Goal: Transaction & Acquisition: Purchase product/service

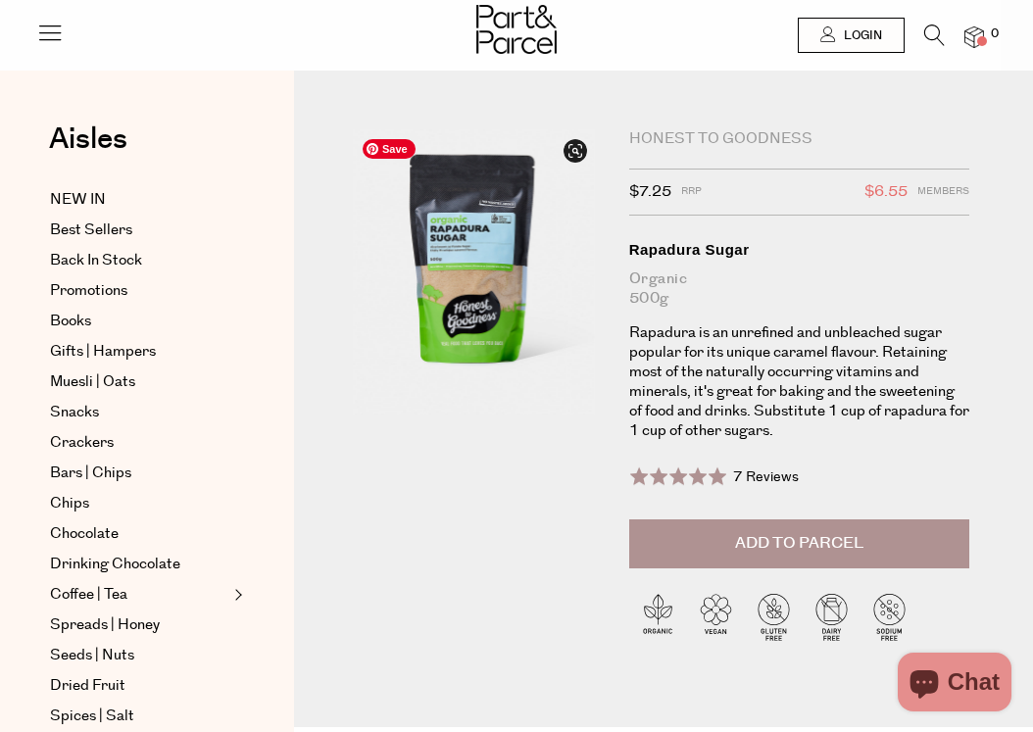
click at [437, 238] on img at bounding box center [474, 271] width 242 height 285
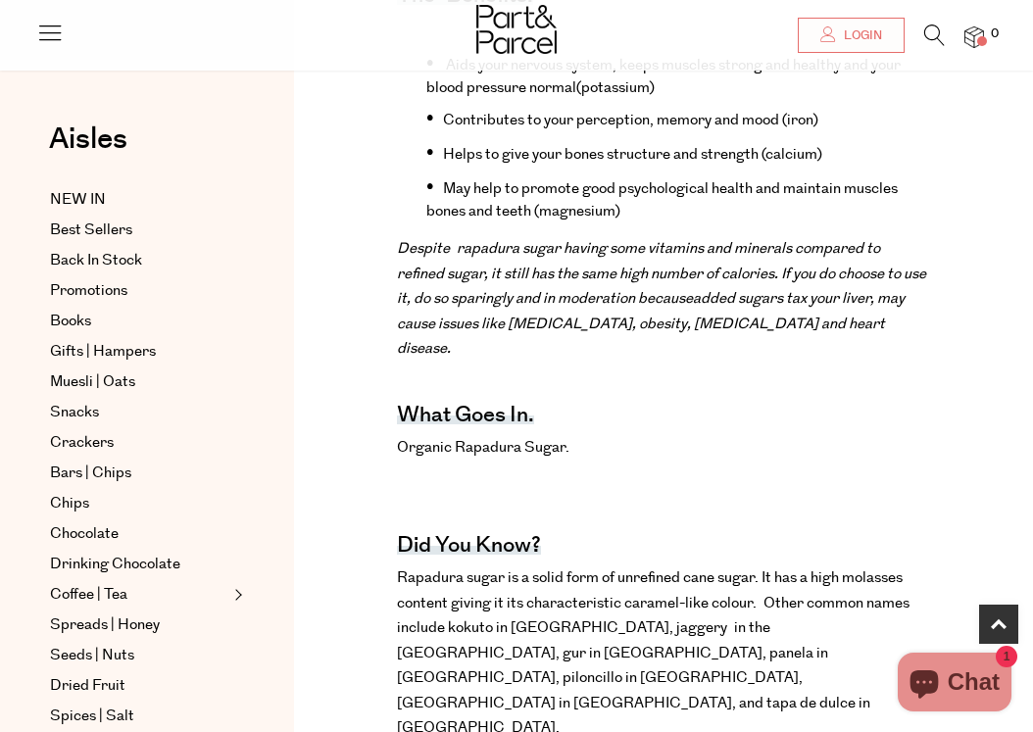
scroll to position [844, 0]
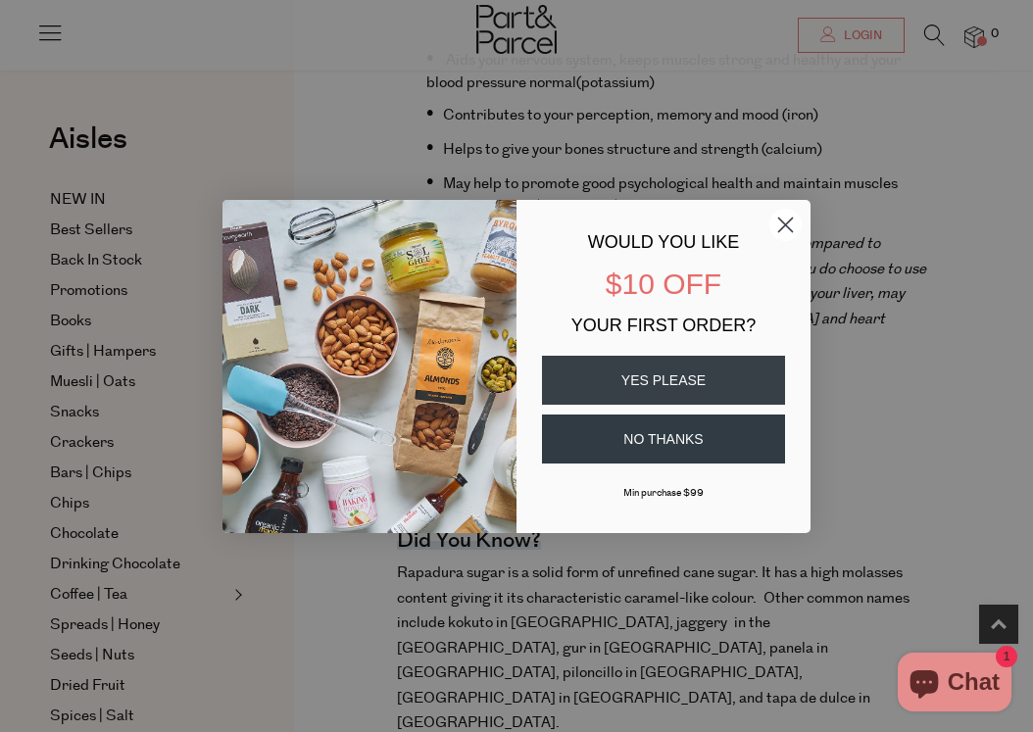
click at [791, 222] on circle "Close dialog" at bounding box center [785, 224] width 32 height 32
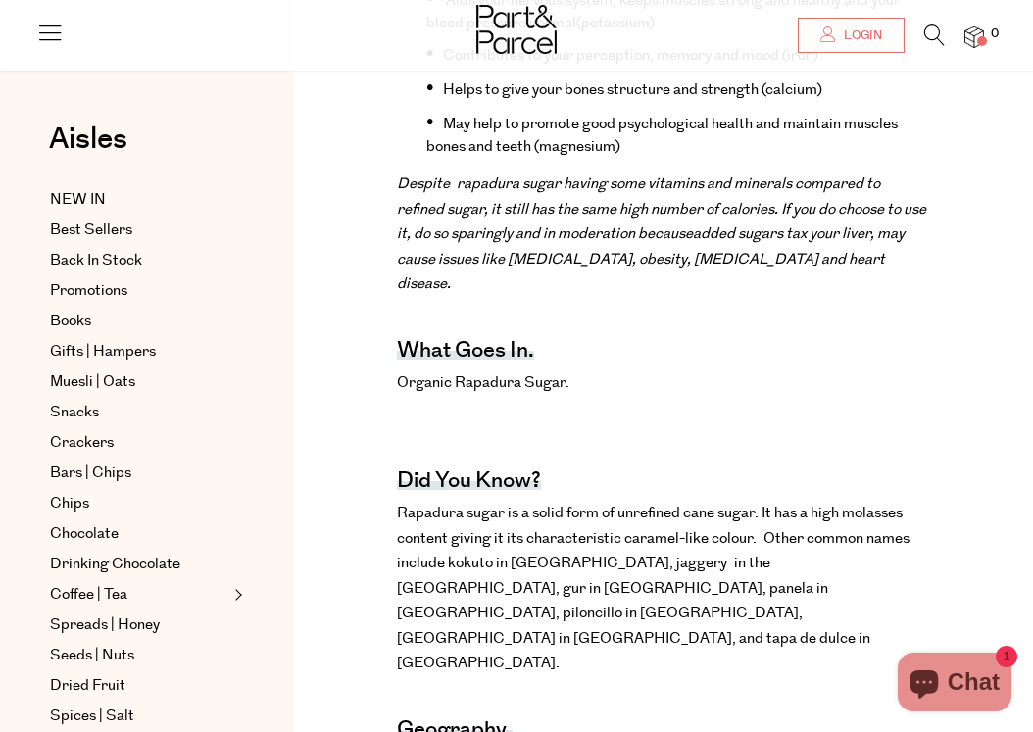
scroll to position [0, 0]
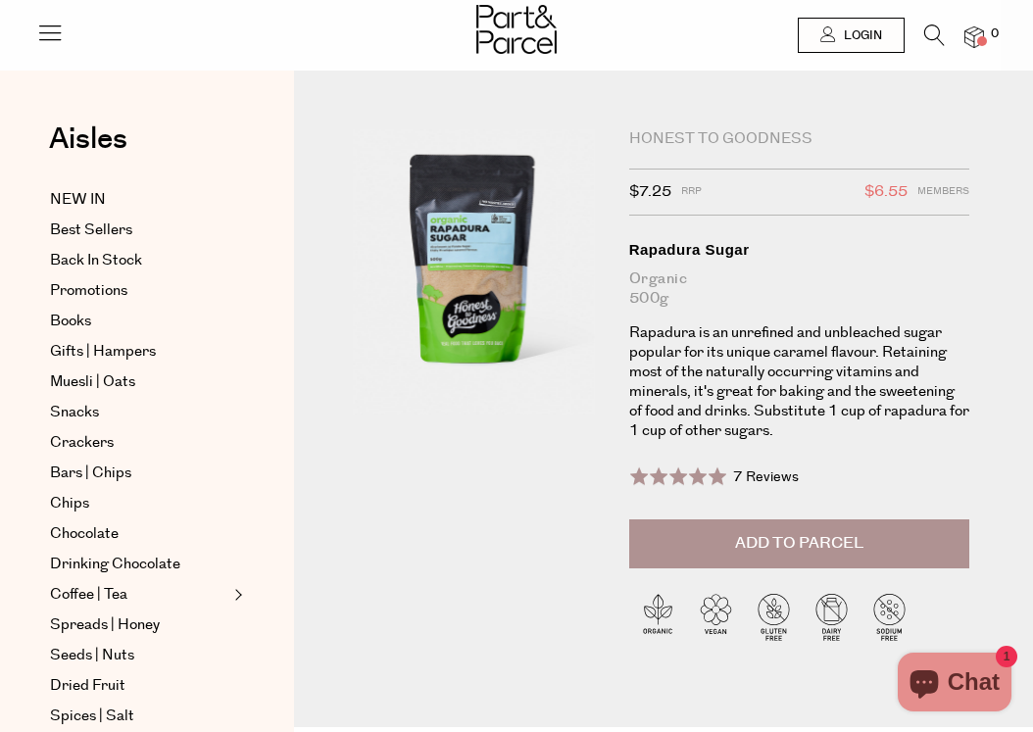
click at [781, 534] on span "Add to Parcel" at bounding box center [799, 543] width 128 height 23
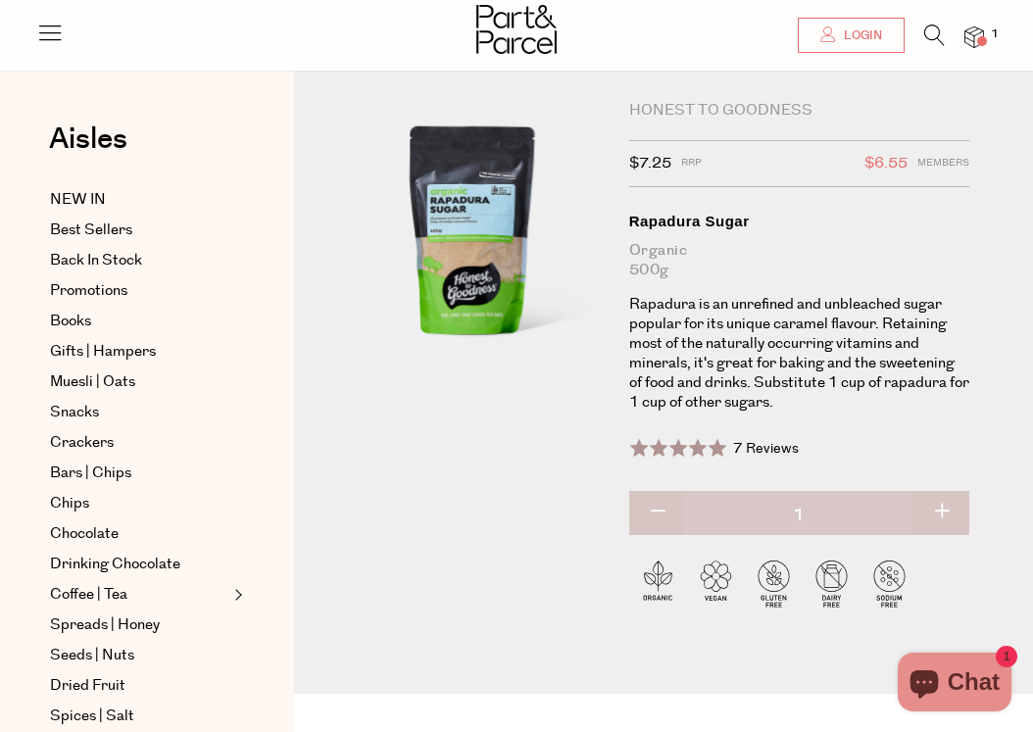
scroll to position [13, 0]
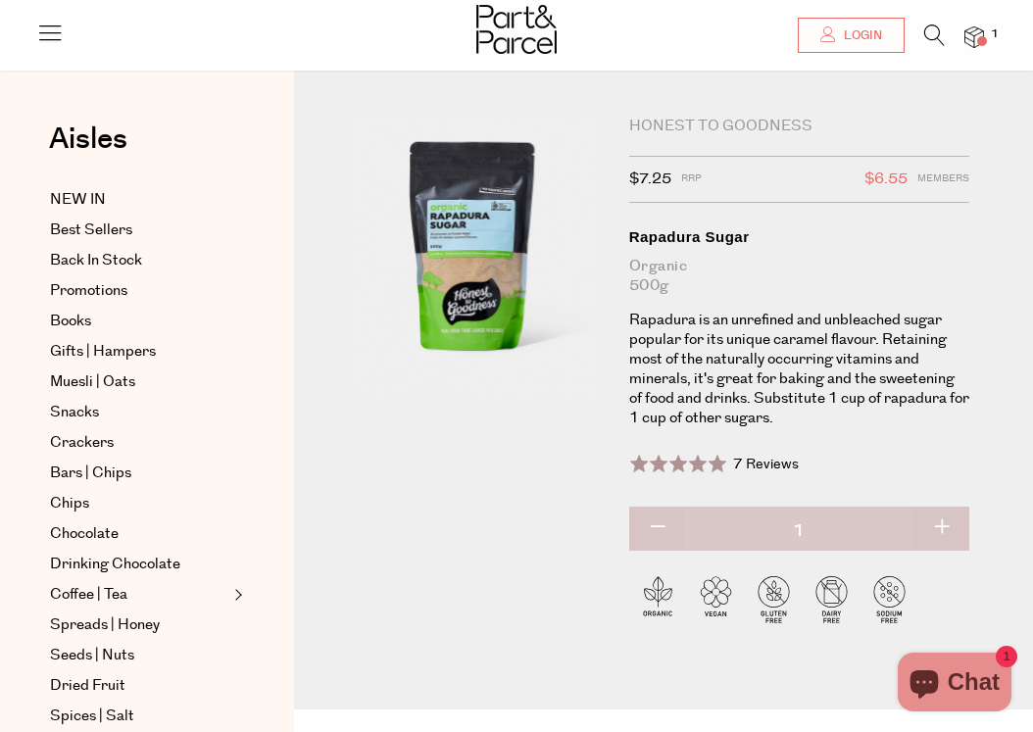
click at [943, 517] on button "button" at bounding box center [941, 528] width 56 height 43
type input "2"
click at [97, 230] on span "Best Sellers" at bounding box center [91, 231] width 82 height 24
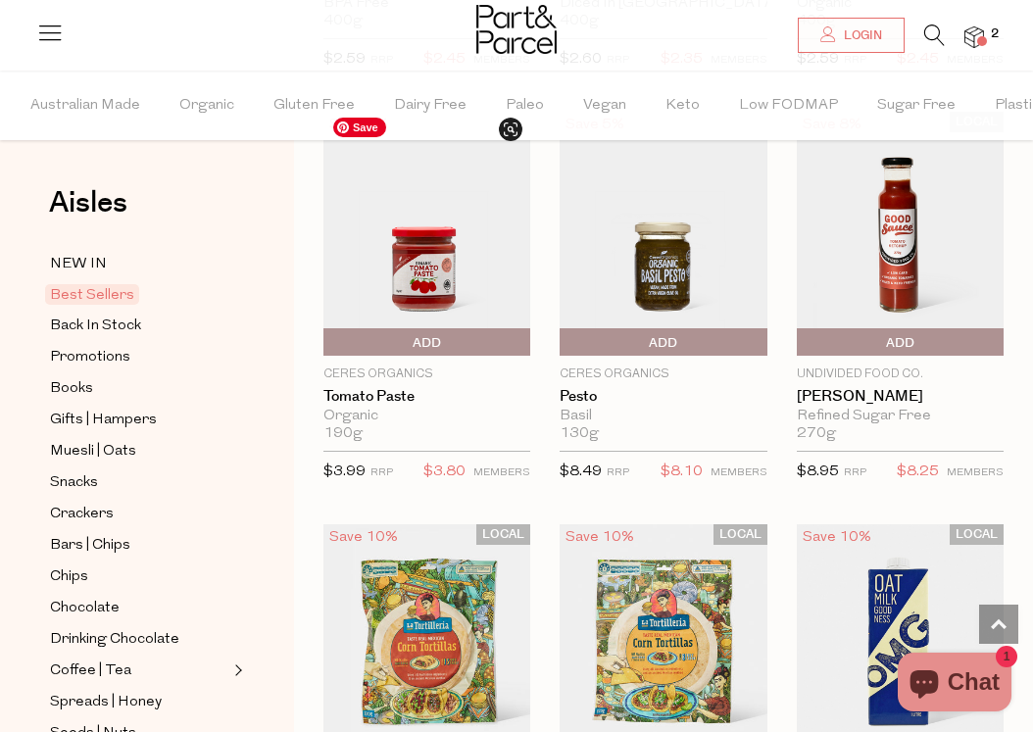
scroll to position [3483, 0]
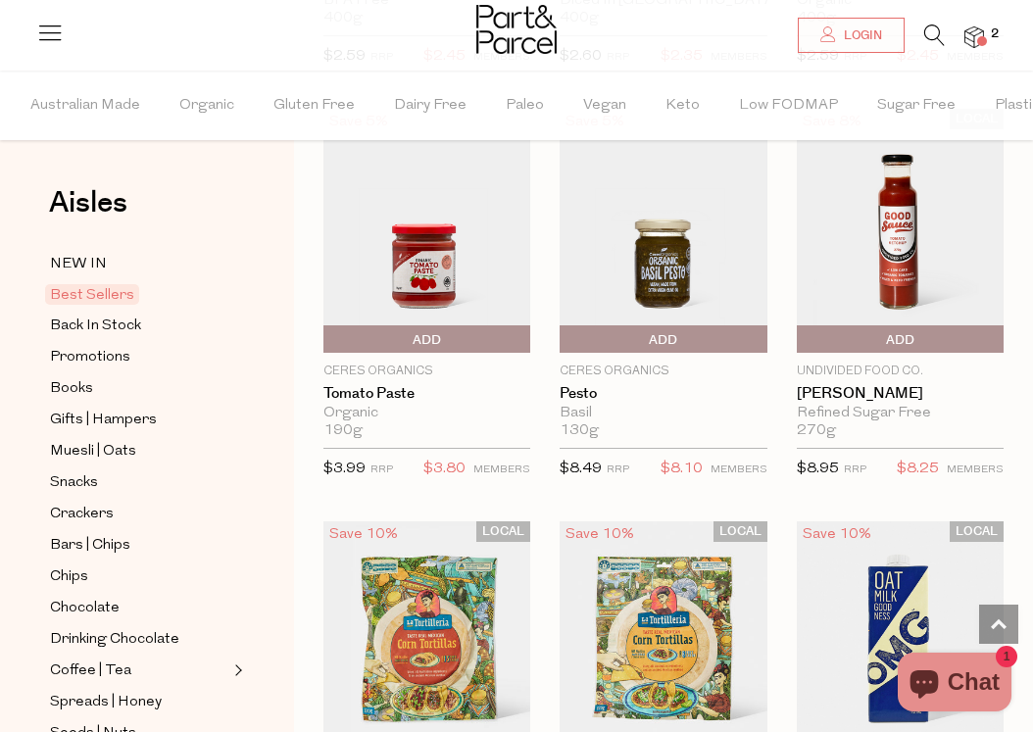
click at [328, 338] on span "Add To Parcel" at bounding box center [328, 339] width 0 height 29
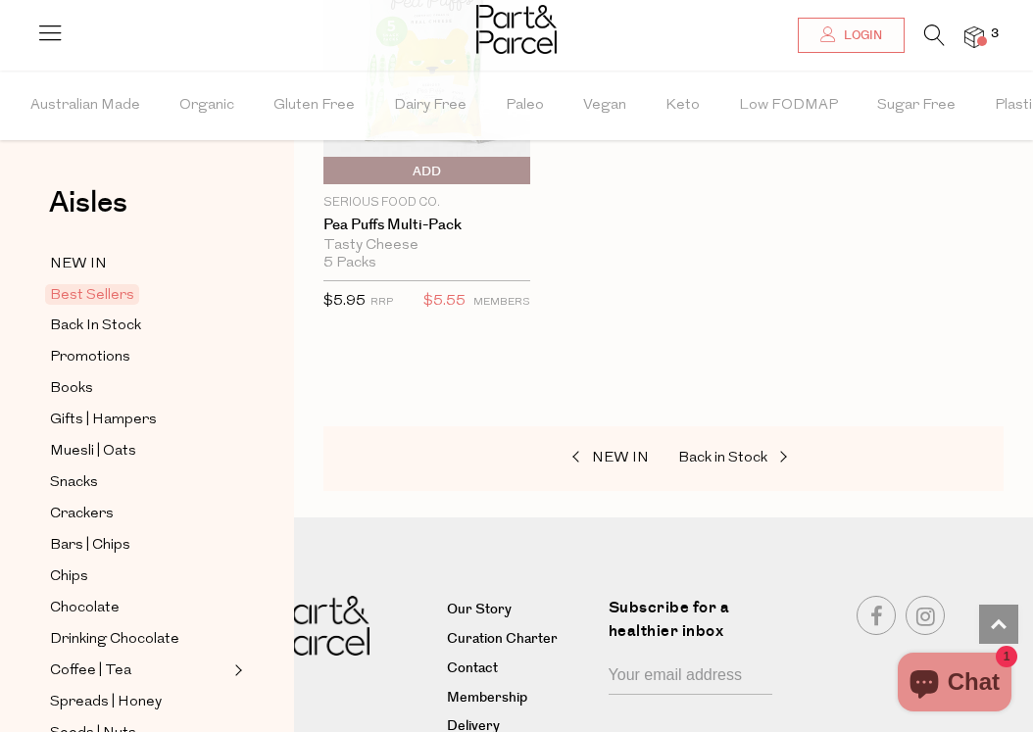
scroll to position [5713, 0]
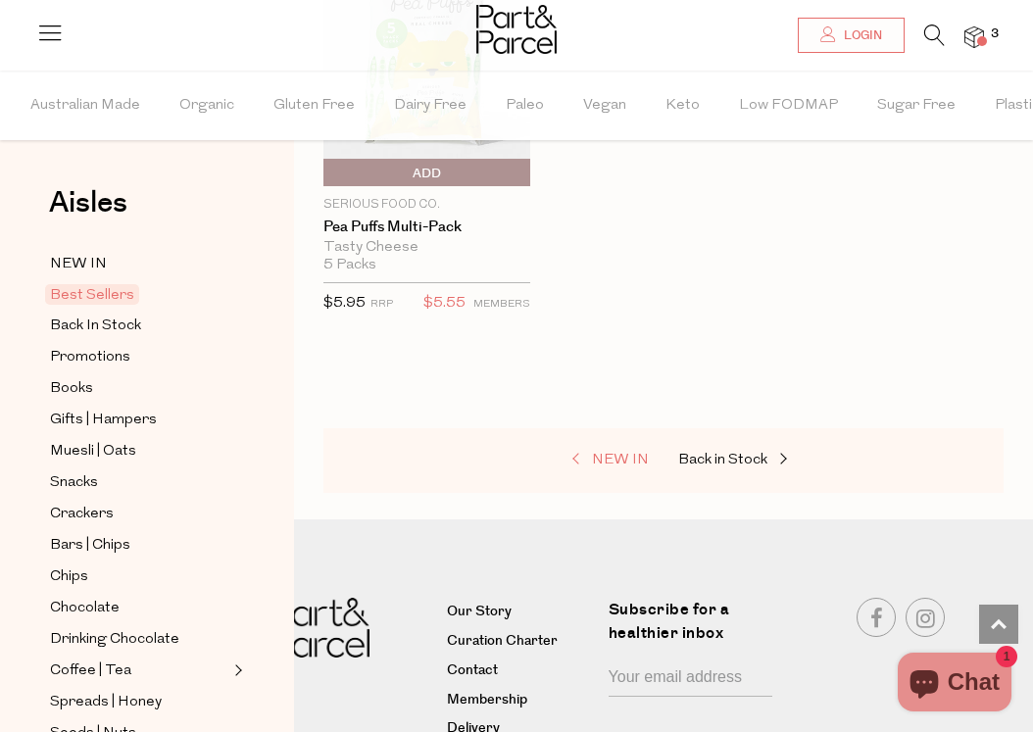
click at [617, 448] on link "NEW IN" at bounding box center [551, 460] width 196 height 25
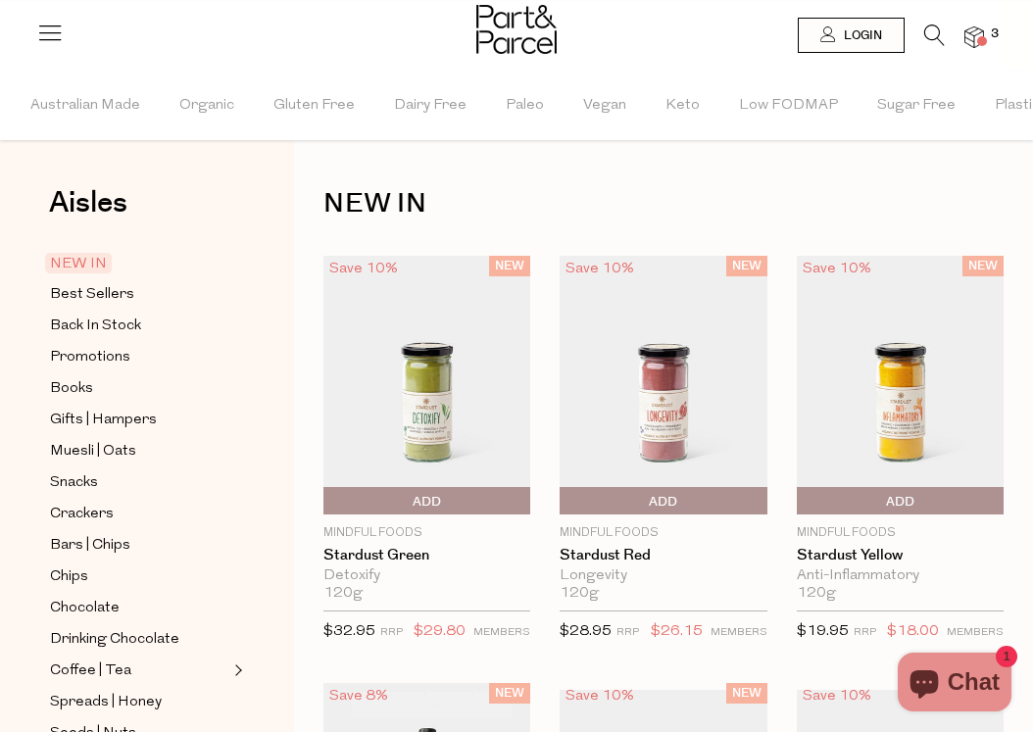
click at [931, 34] on icon at bounding box center [934, 35] width 21 height 22
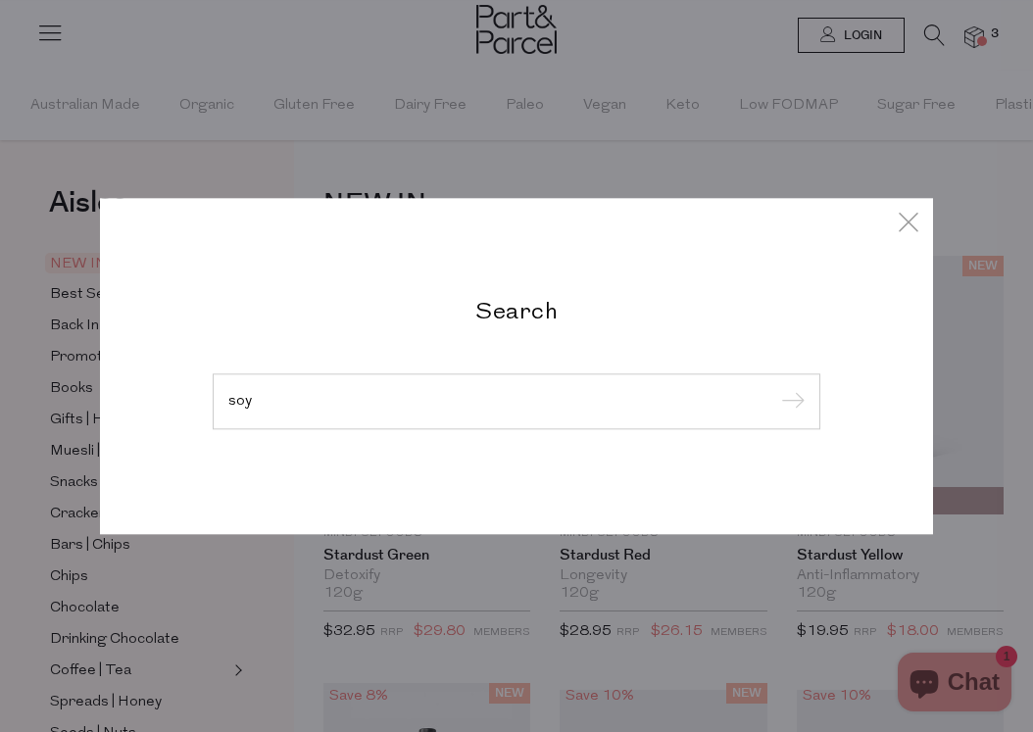
type input "soy"
click at [775, 388] on input "submit" at bounding box center [789, 402] width 29 height 29
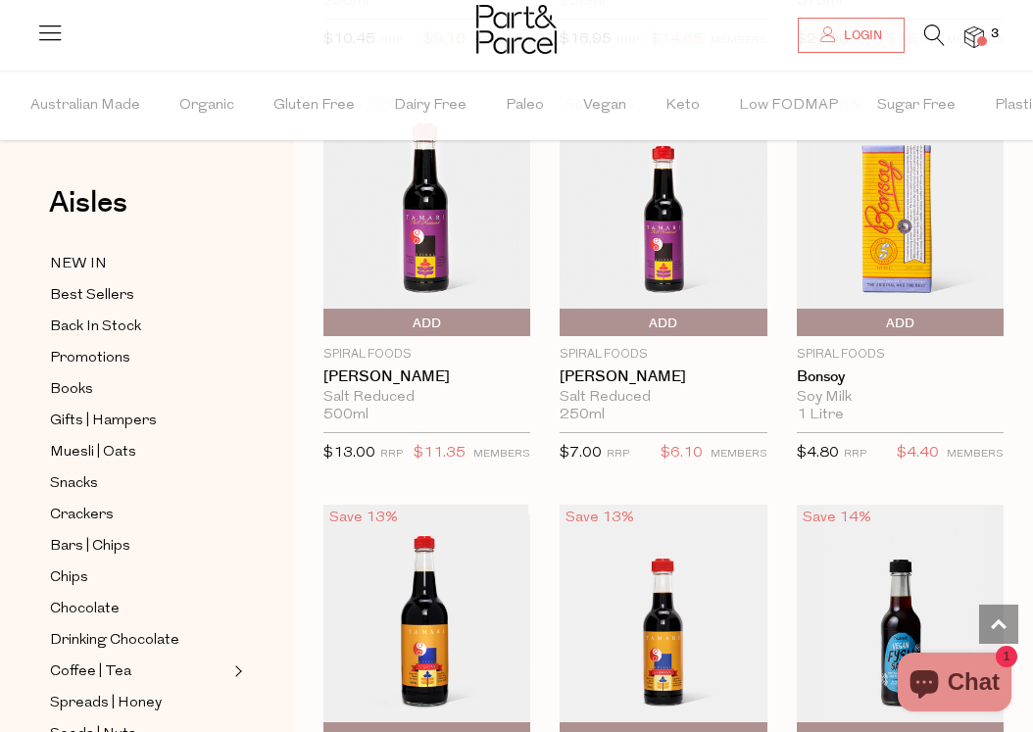
scroll to position [1382, 0]
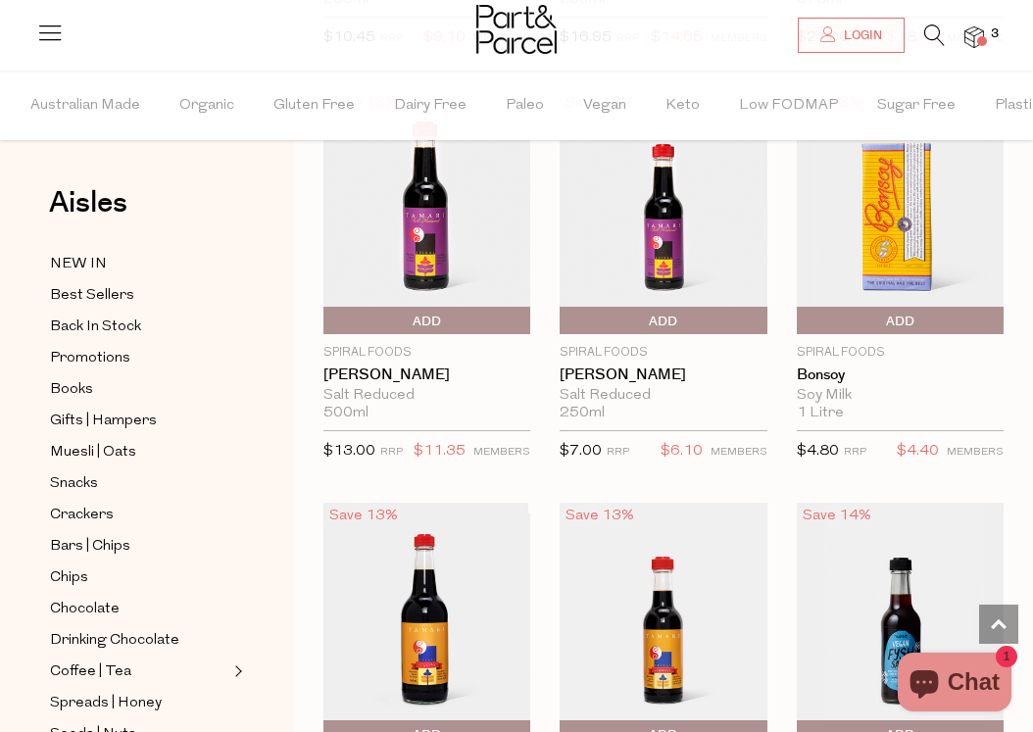
click at [802, 318] on span "Add To Parcel" at bounding box center [802, 321] width 0 height 29
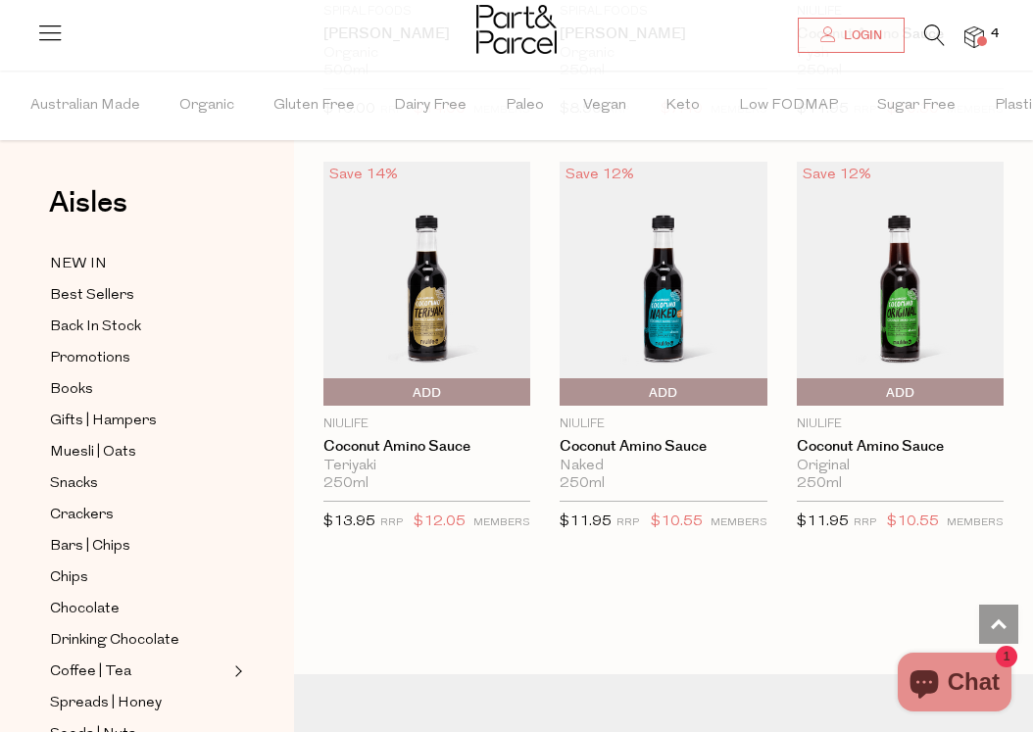
scroll to position [2132, 0]
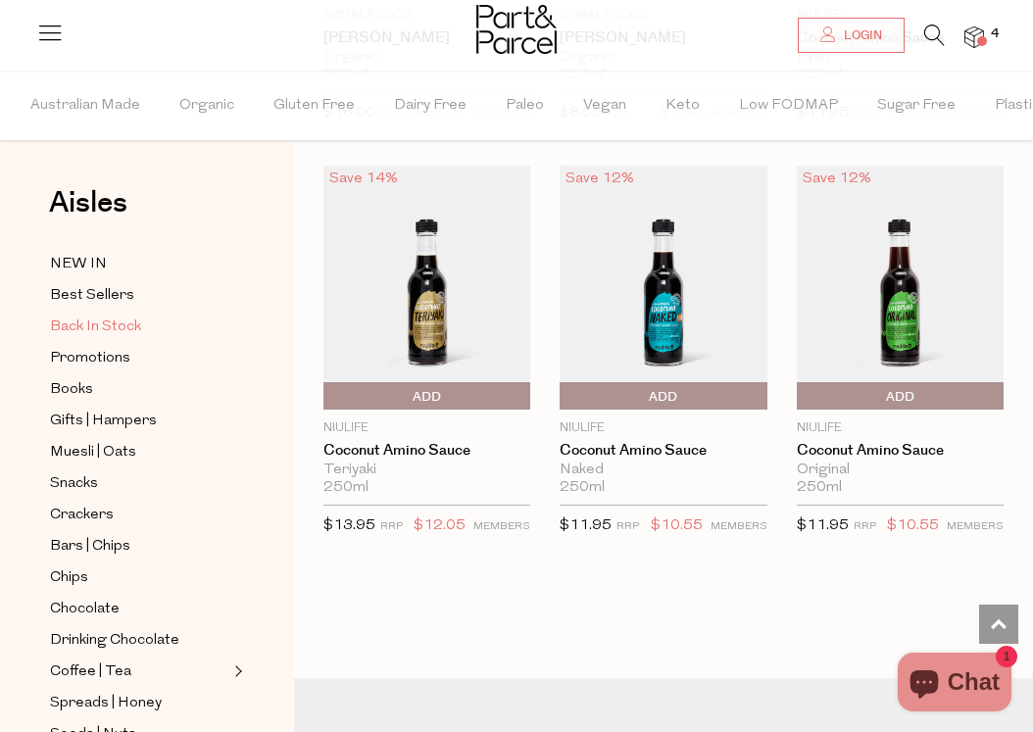
click at [97, 315] on link "Back In Stock" at bounding box center [139, 327] width 178 height 24
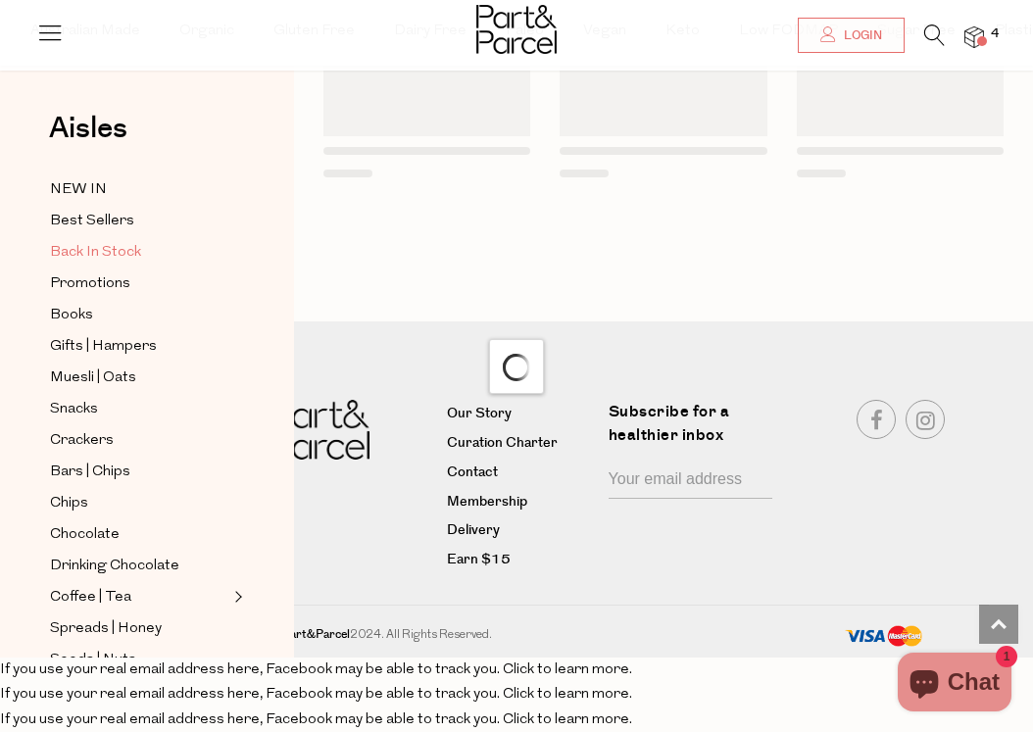
scroll to position [1796, 0]
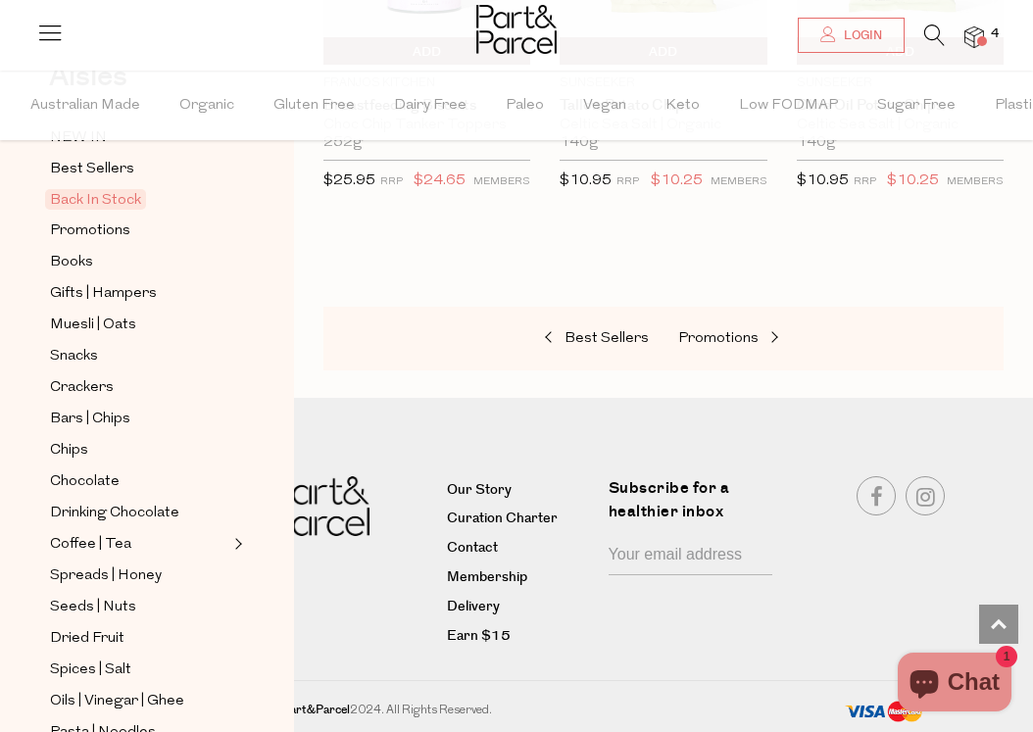
scroll to position [156, 0]
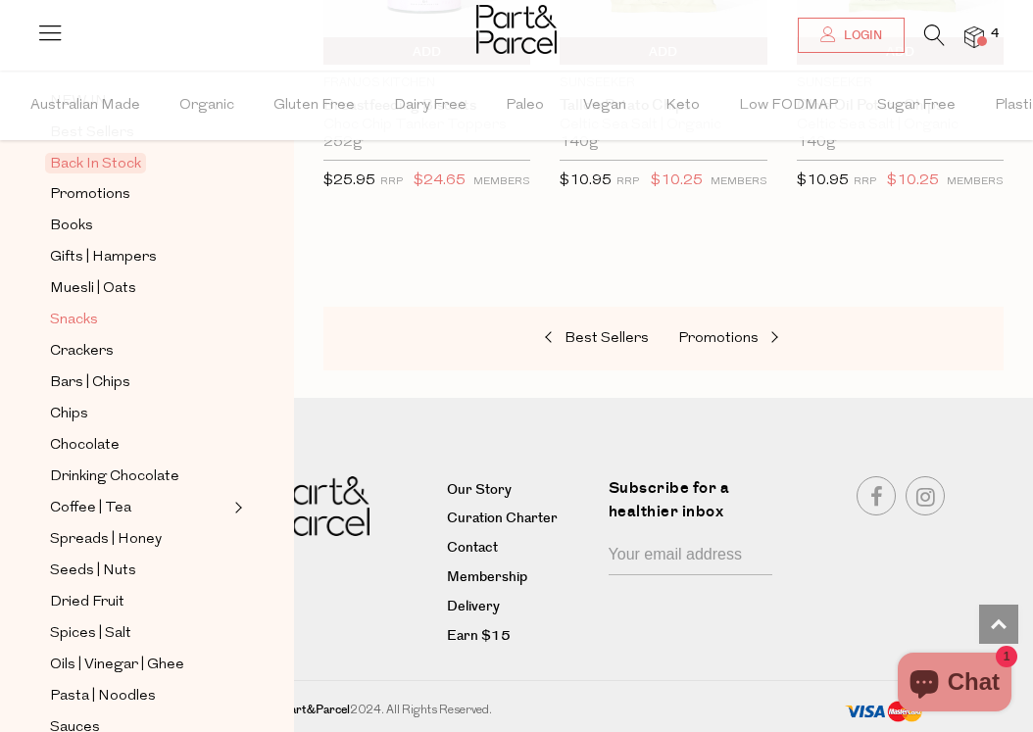
click at [86, 326] on span "Snacks" at bounding box center [74, 321] width 48 height 24
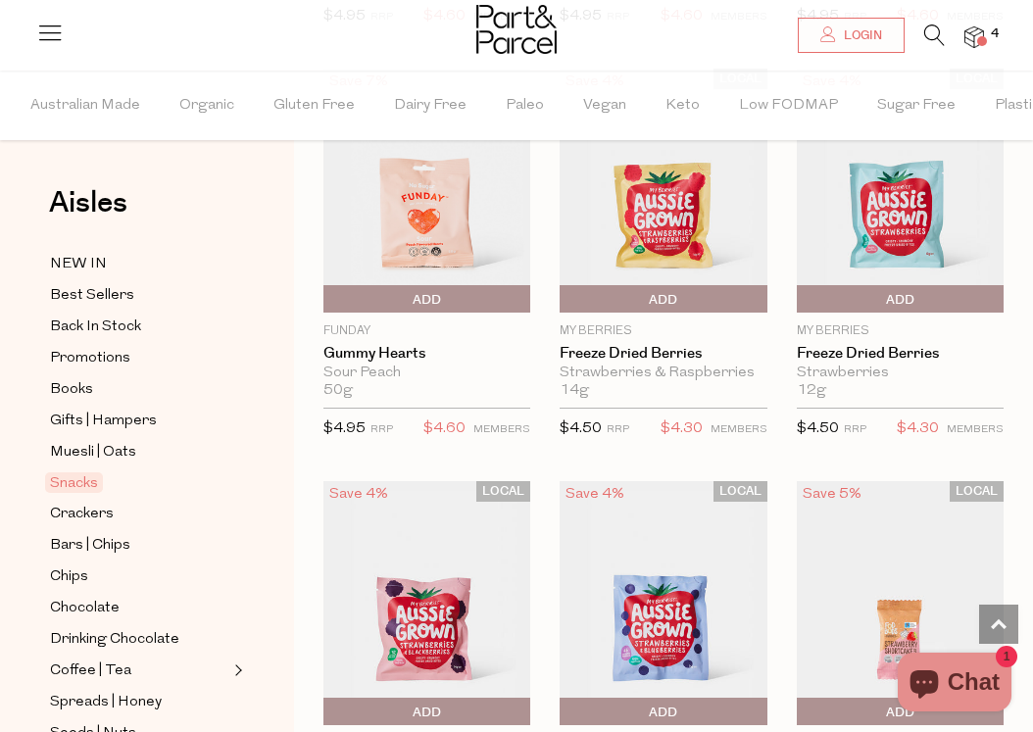
scroll to position [2689, 0]
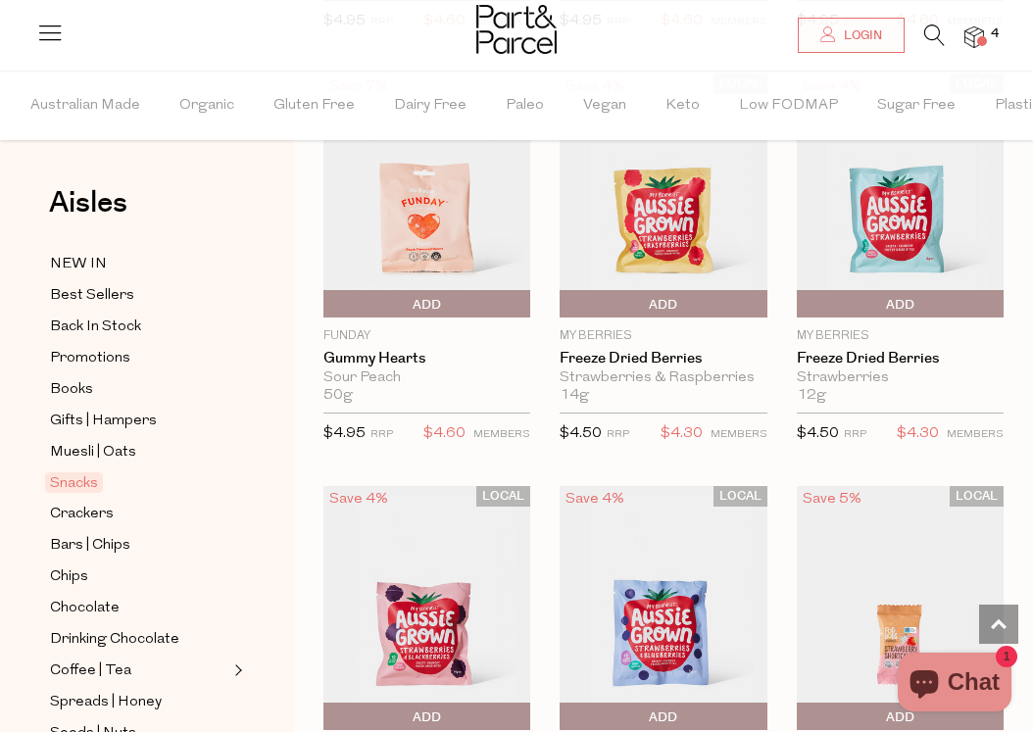
drag, startPoint x: 669, startPoint y: 298, endPoint x: 661, endPoint y: 318, distance: 21.1
click at [564, 298] on span "Add To Parcel" at bounding box center [564, 304] width 0 height 29
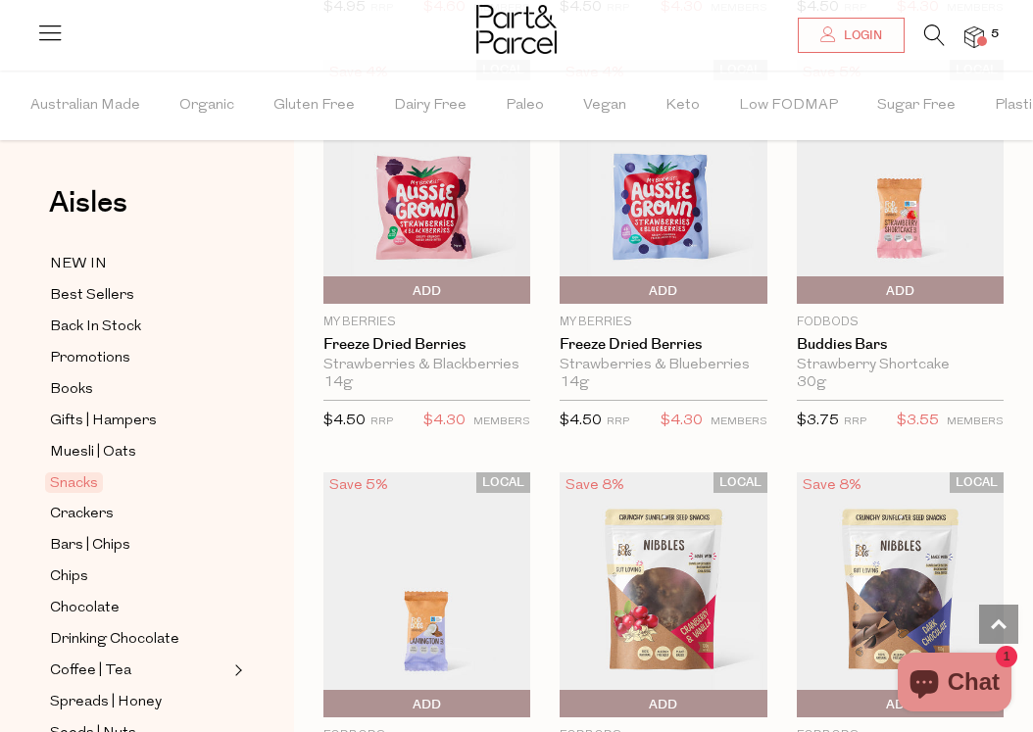
scroll to position [3114, 0]
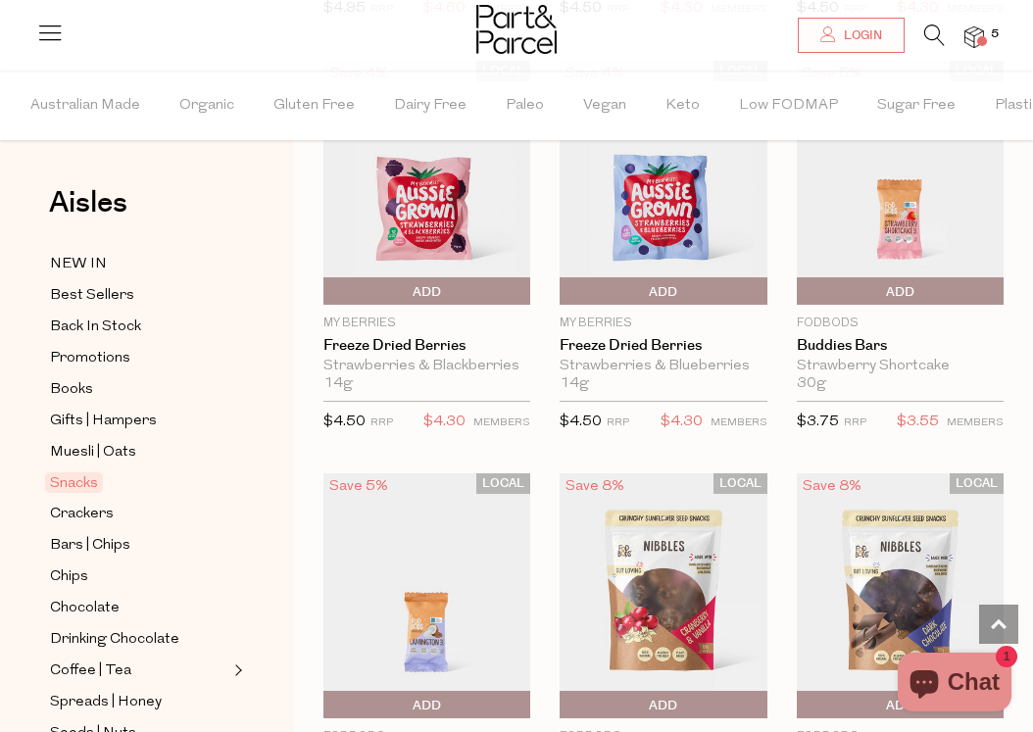
drag, startPoint x: 670, startPoint y: 287, endPoint x: 670, endPoint y: 303, distance: 15.7
click at [564, 288] on span "Add To Parcel" at bounding box center [564, 291] width 0 height 29
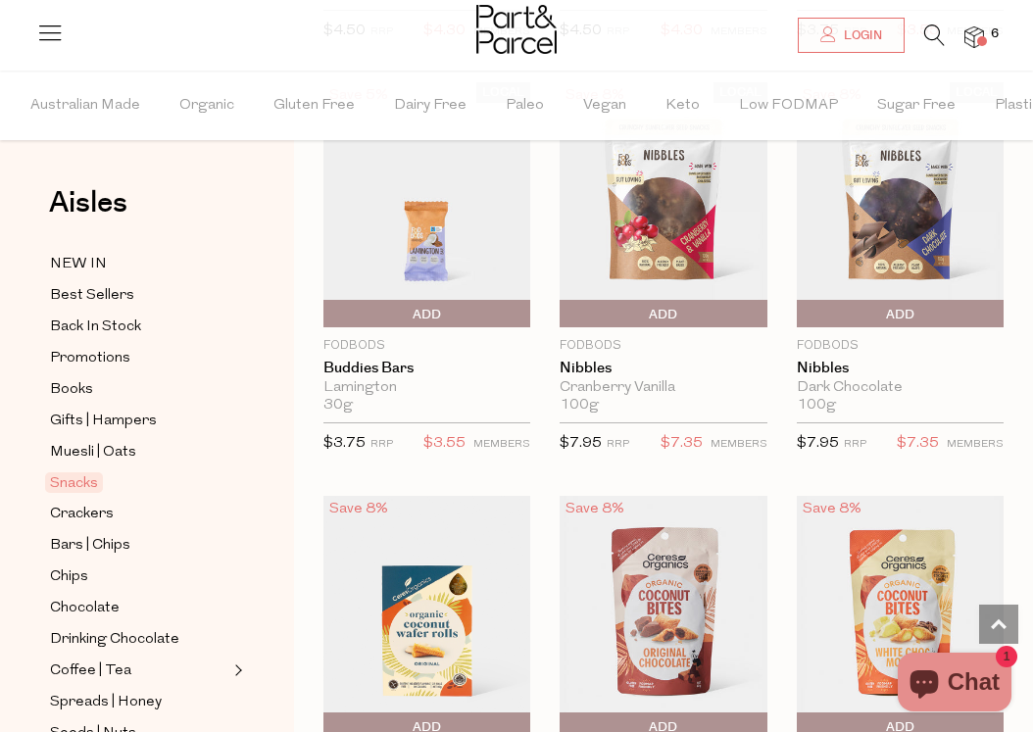
scroll to position [3508, 0]
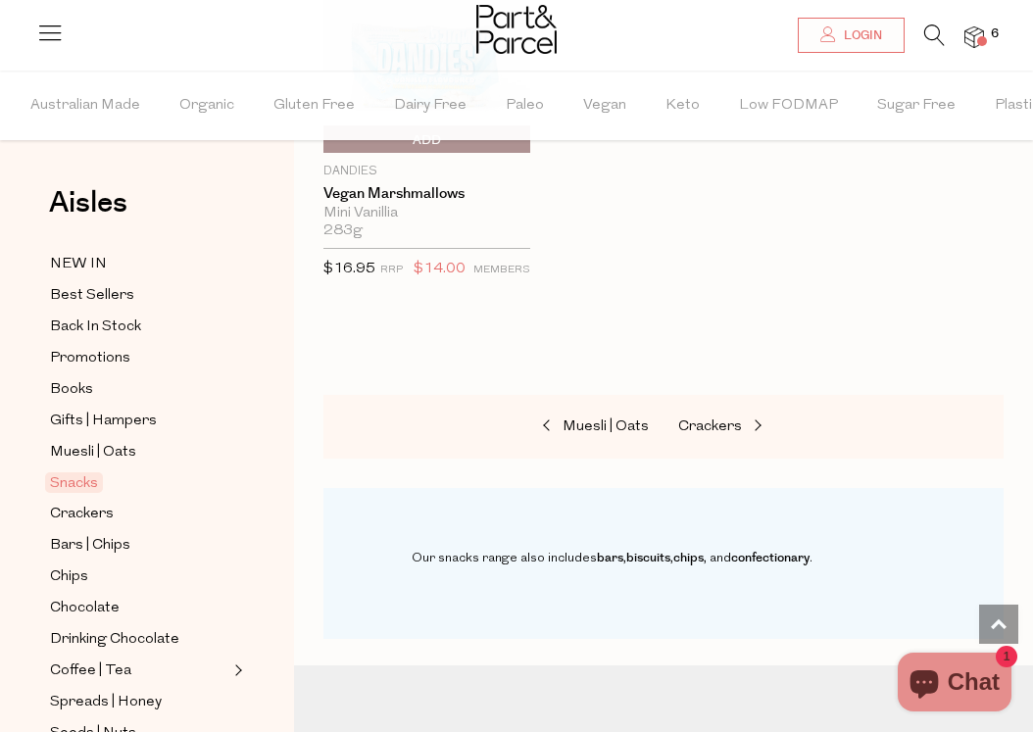
scroll to position [9462, 0]
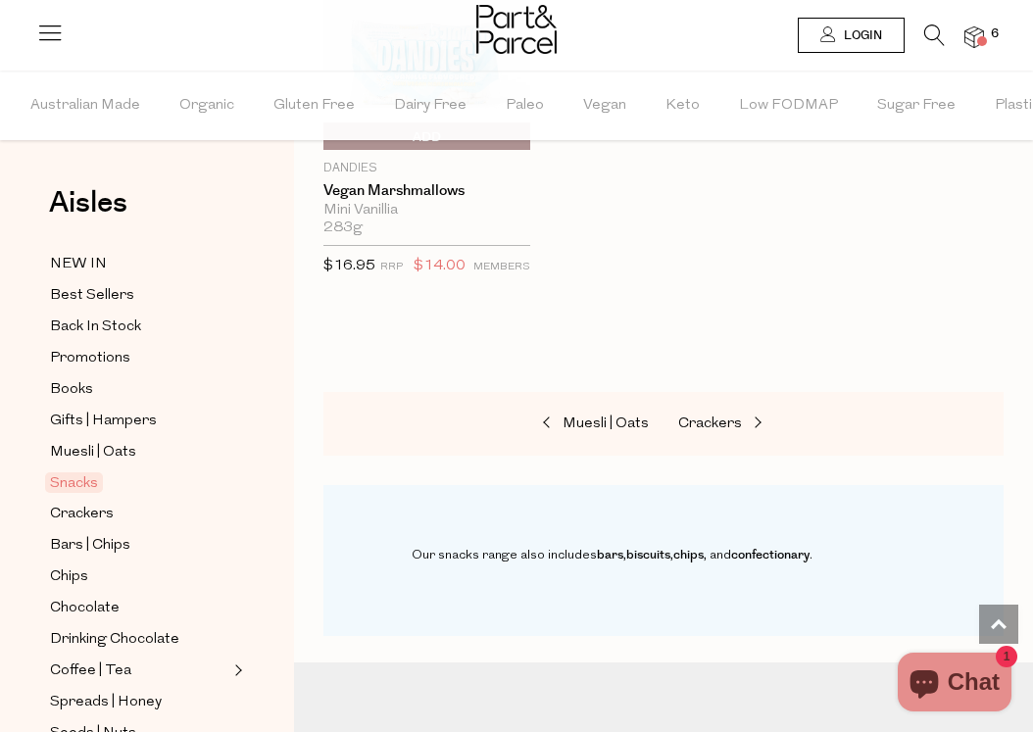
click at [848, 28] on span "Login" at bounding box center [860, 35] width 43 height 17
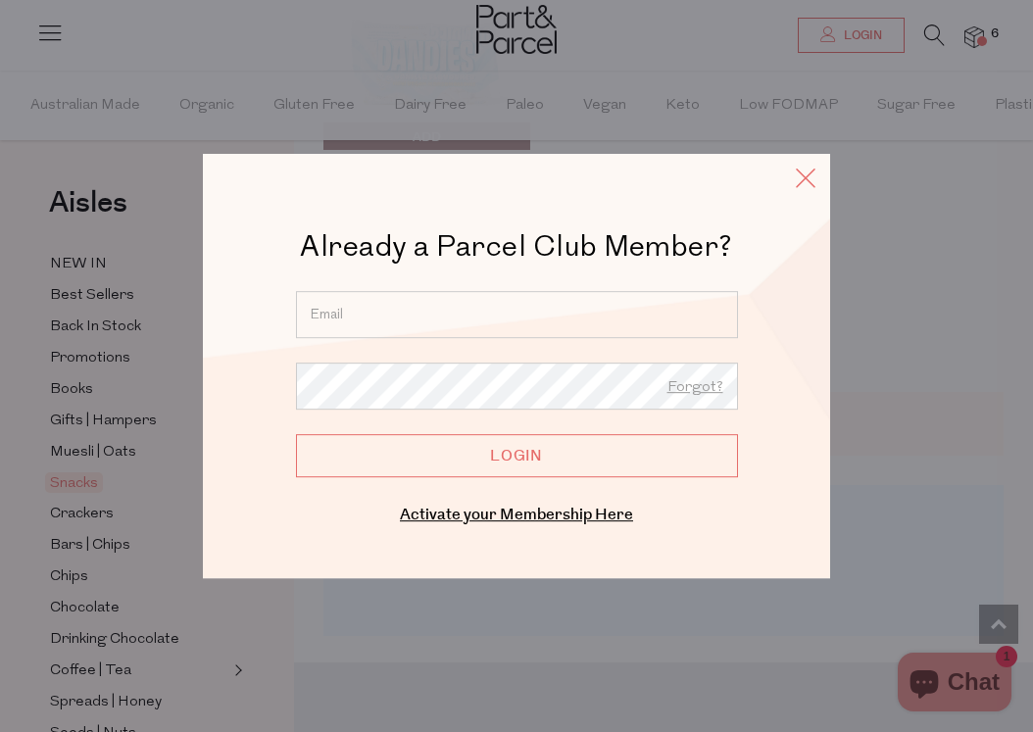
click at [807, 171] on icon at bounding box center [805, 178] width 29 height 28
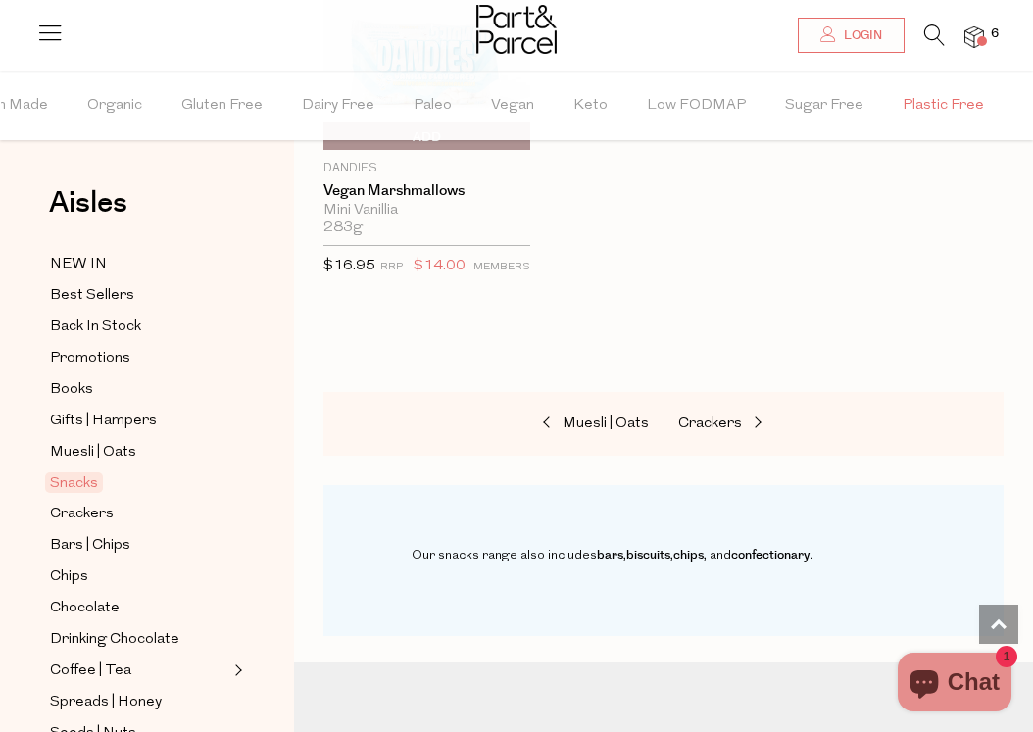
scroll to position [0, 107]
click at [925, 104] on span "Plastic Free" at bounding box center [928, 106] width 81 height 69
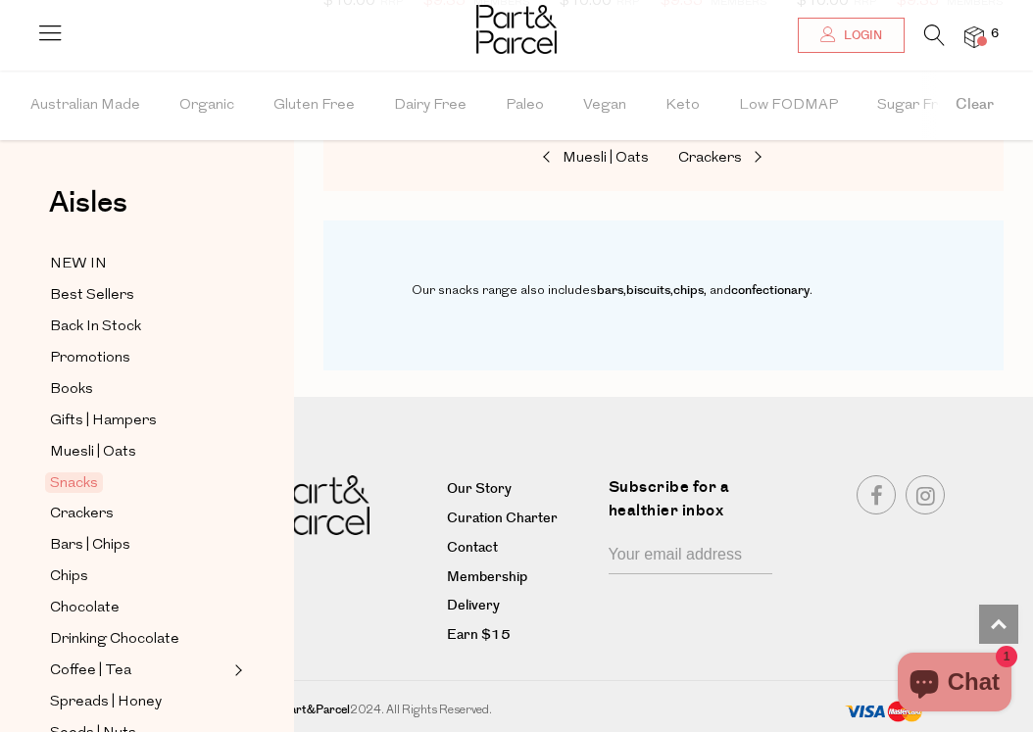
scroll to position [612, 0]
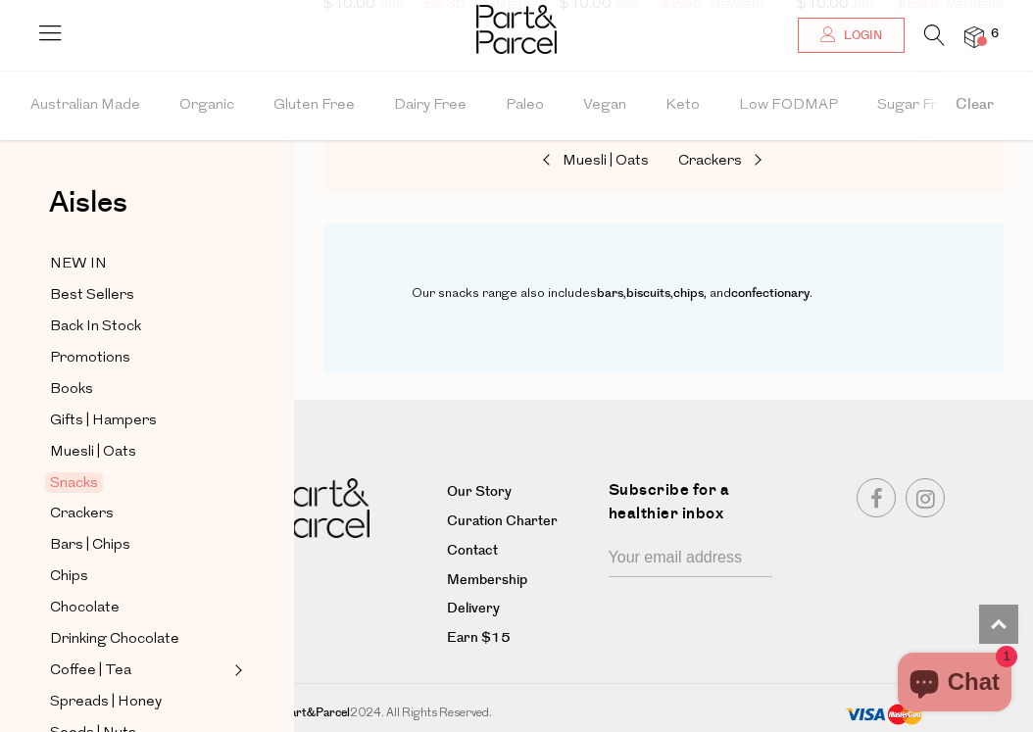
click at [937, 29] on icon at bounding box center [934, 35] width 21 height 22
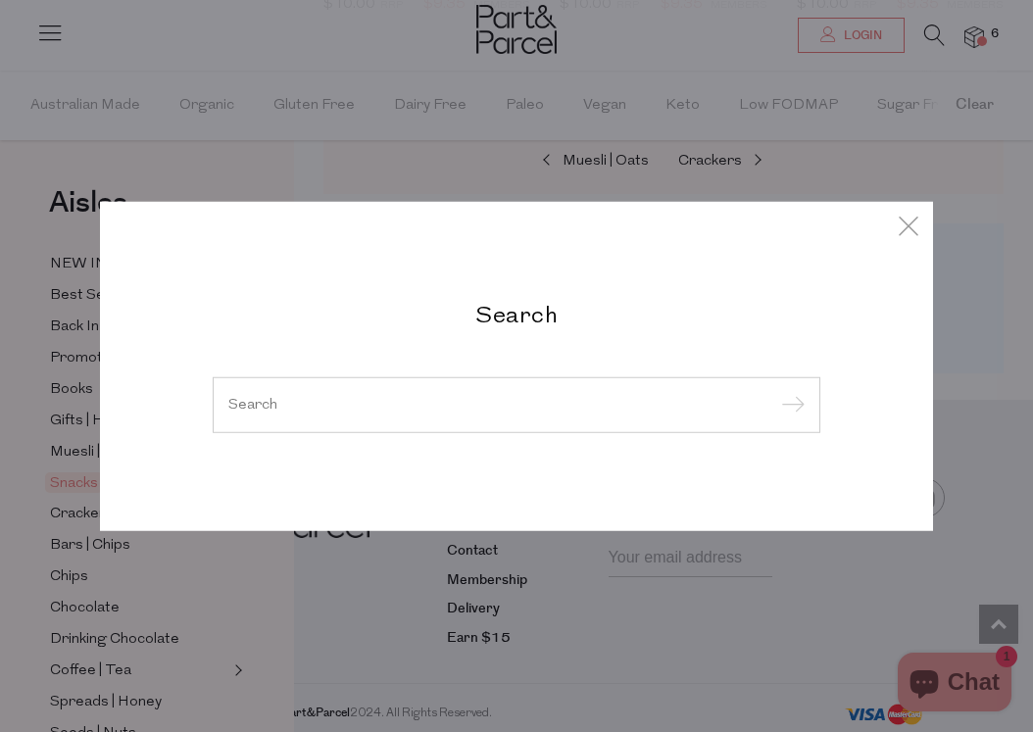
click at [371, 389] on div at bounding box center [517, 404] width 608 height 57
click at [321, 395] on div at bounding box center [517, 404] width 608 height 57
click at [259, 405] on input "search" at bounding box center [516, 404] width 576 height 15
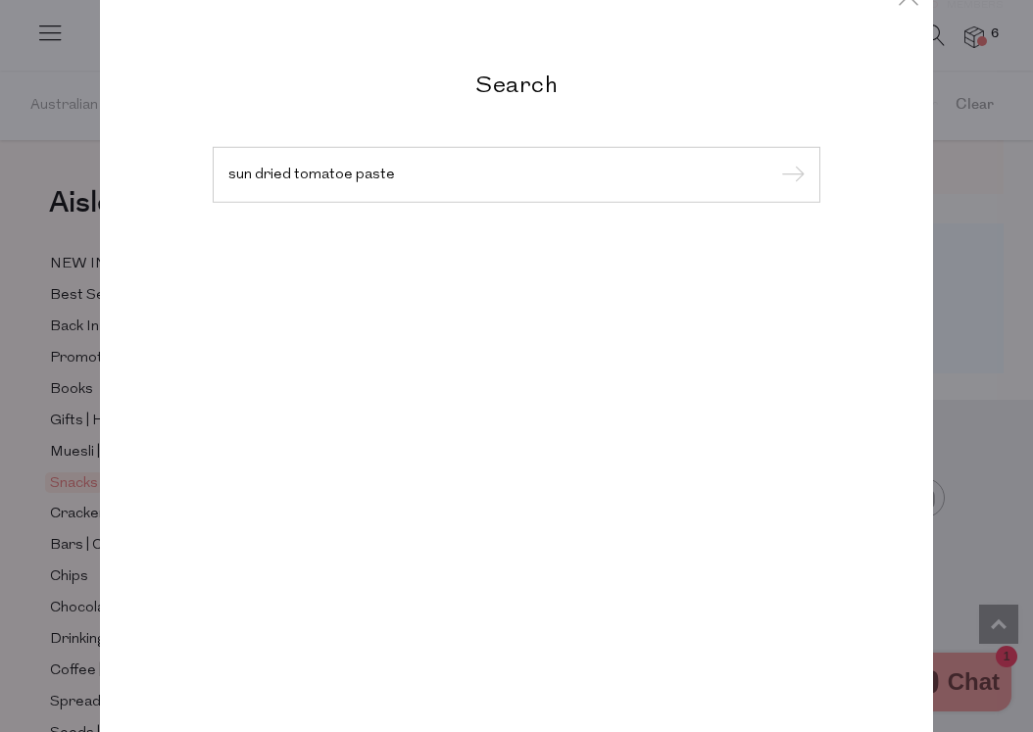
type input "sun dried tomatoe paste"
click at [775, 161] on input "submit" at bounding box center [789, 175] width 29 height 29
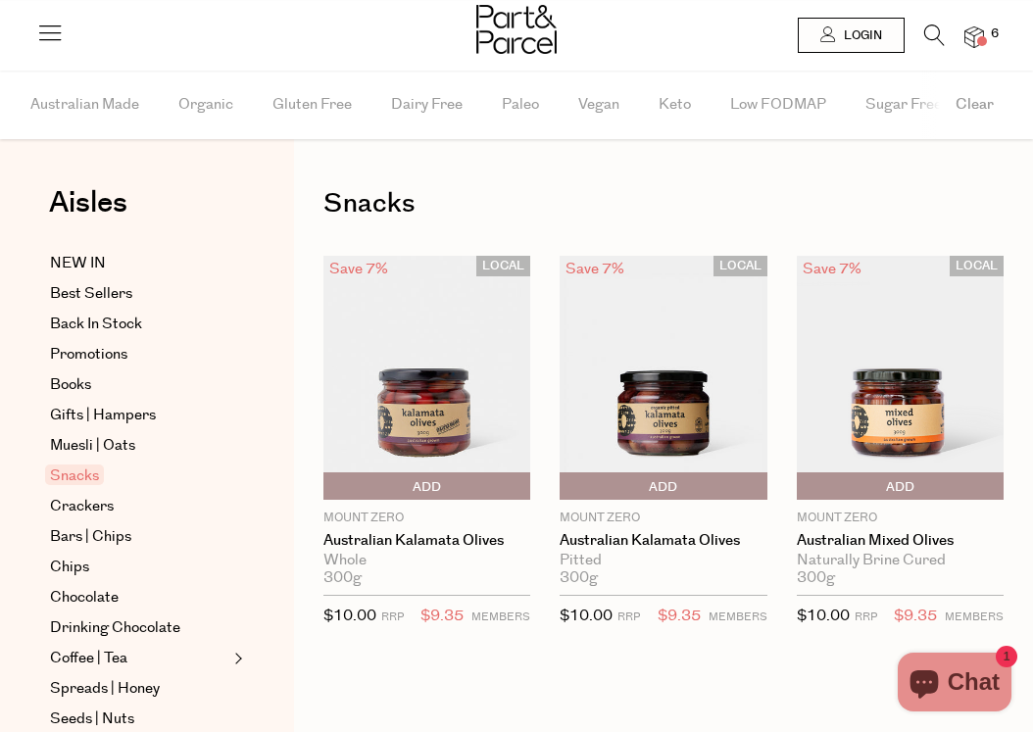
scroll to position [612, 0]
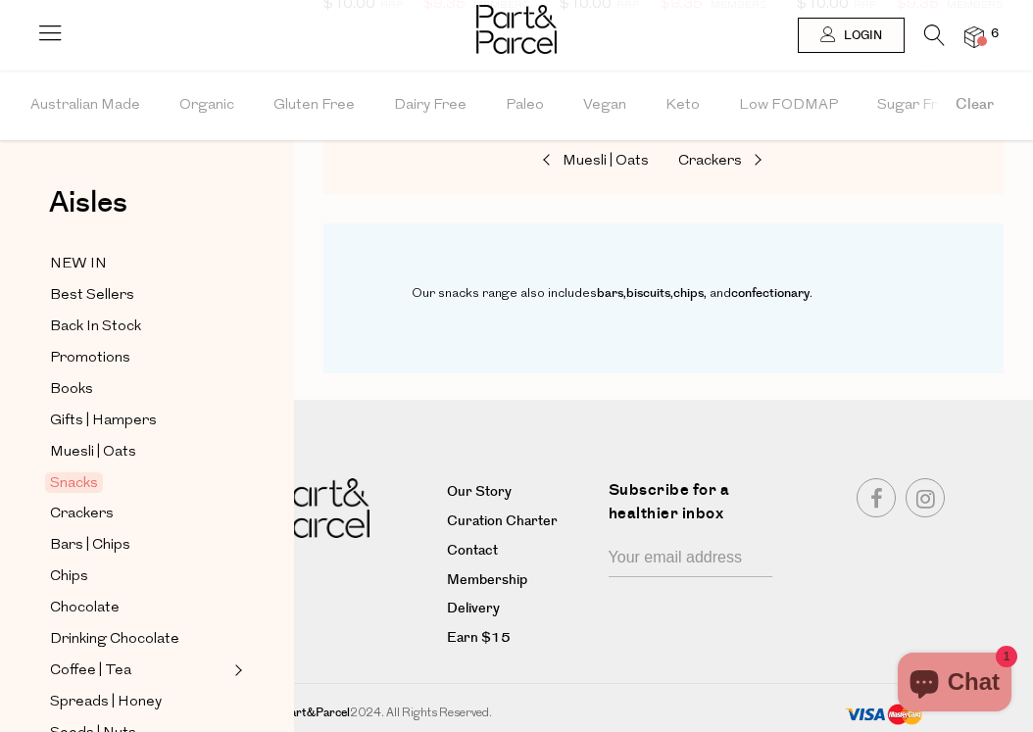
click at [933, 32] on icon at bounding box center [934, 35] width 21 height 22
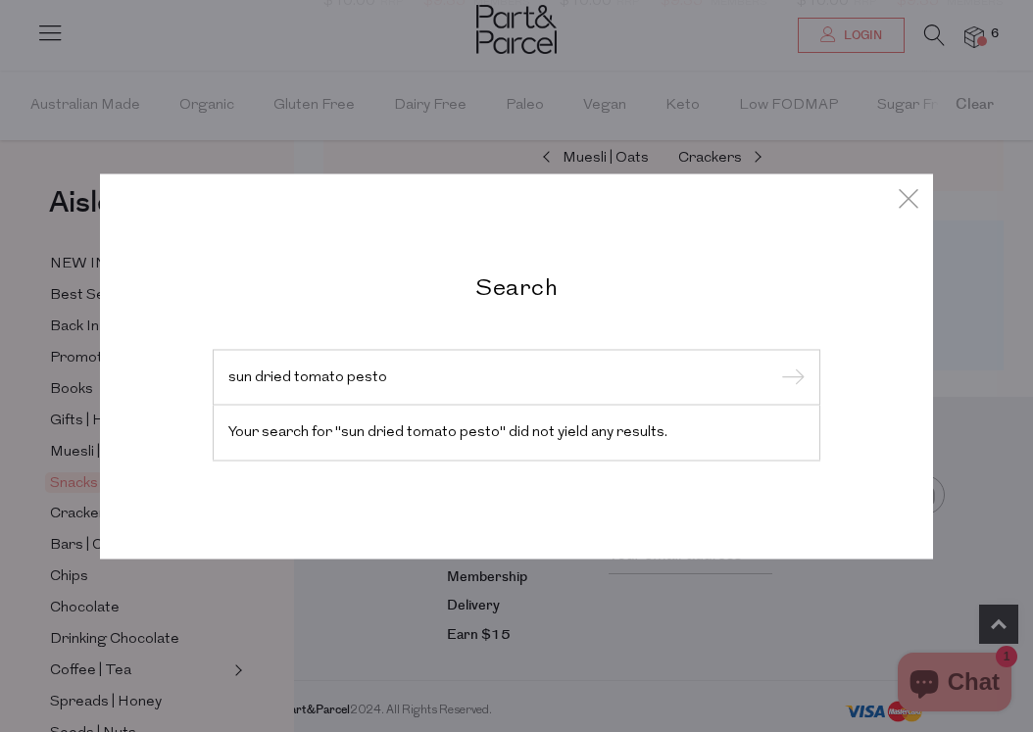
type input "sun dried tomato pesto"
click at [775, 364] on input "submit" at bounding box center [789, 378] width 29 height 29
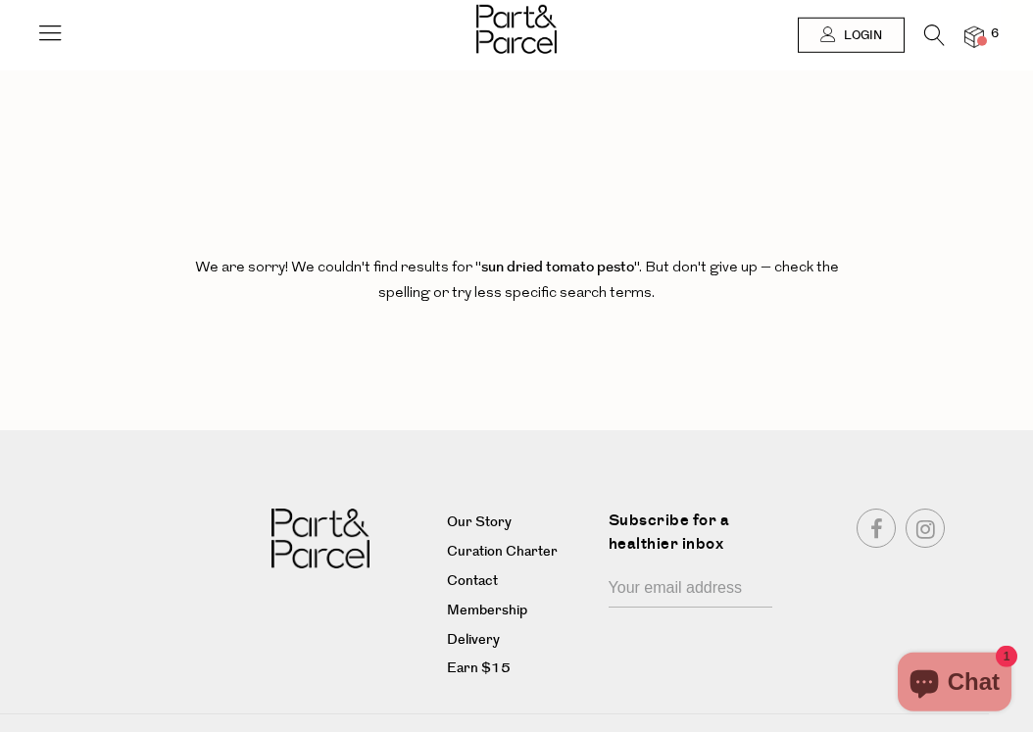
click at [56, 33] on icon at bounding box center [49, 32] width 27 height 27
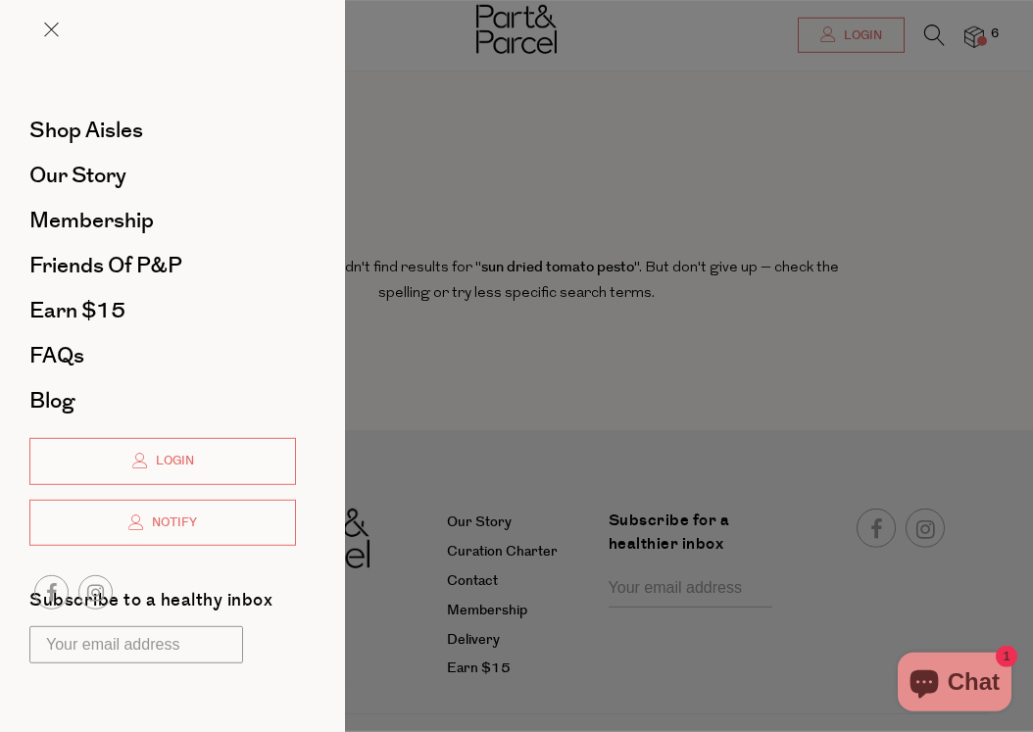
scroll to position [6, 0]
click at [143, 177] on link "Our Story" at bounding box center [162, 176] width 267 height 22
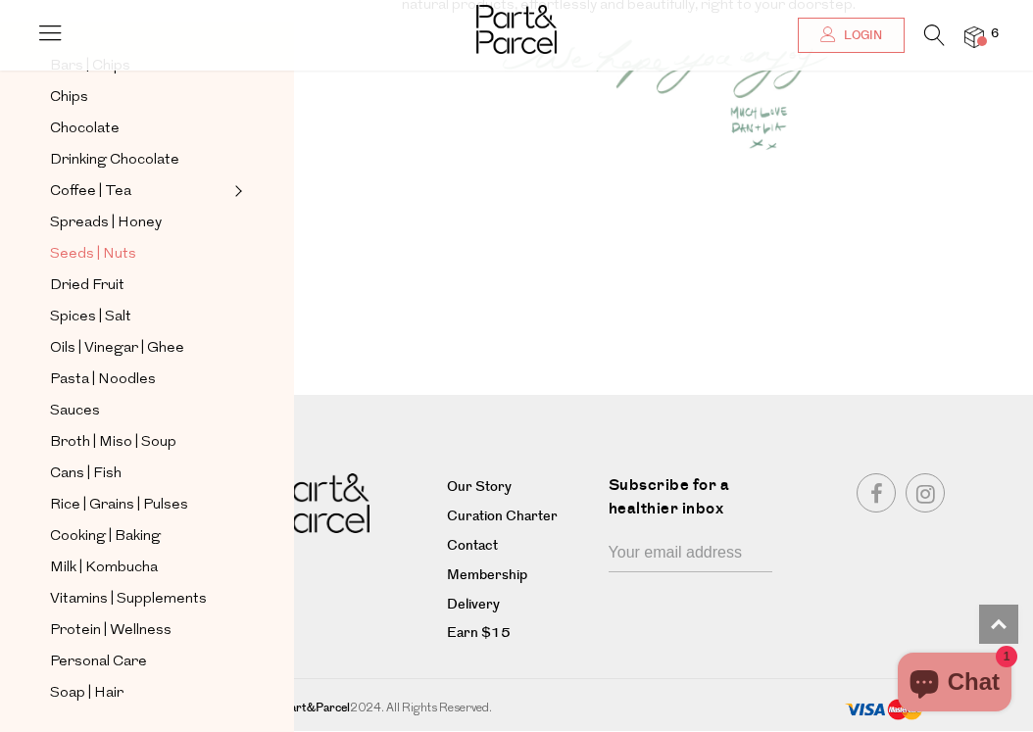
scroll to position [368, 0]
click at [121, 493] on span "Rice | Grains | Pulses" at bounding box center [119, 505] width 138 height 24
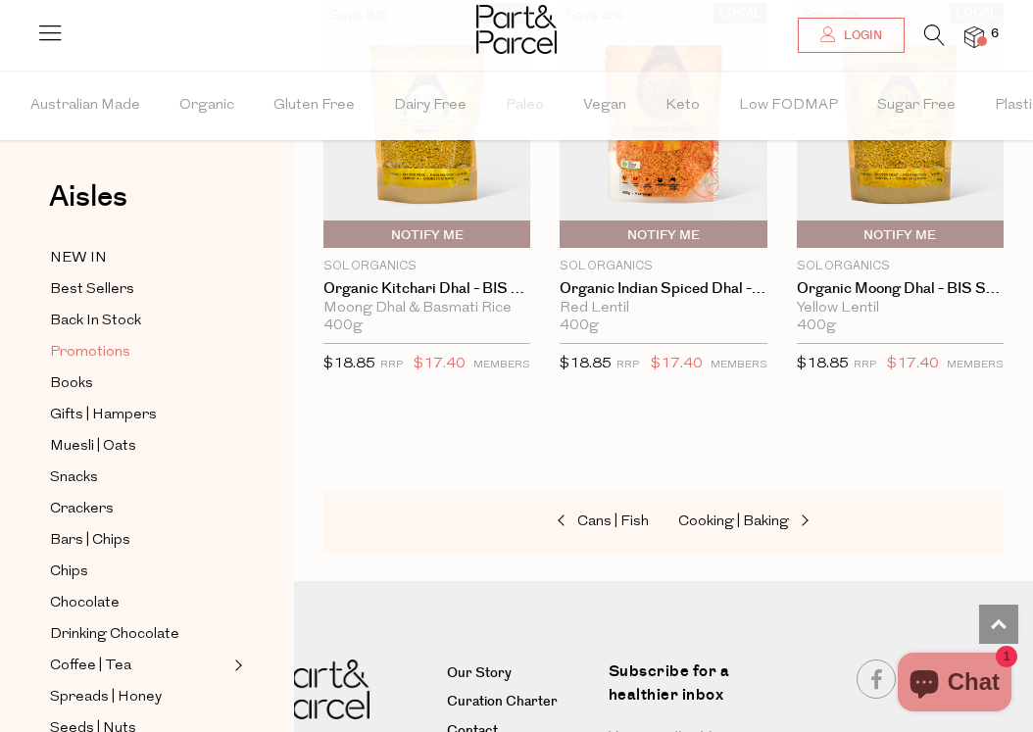
scroll to position [7, 0]
click at [108, 349] on span "Promotions" at bounding box center [90, 352] width 80 height 24
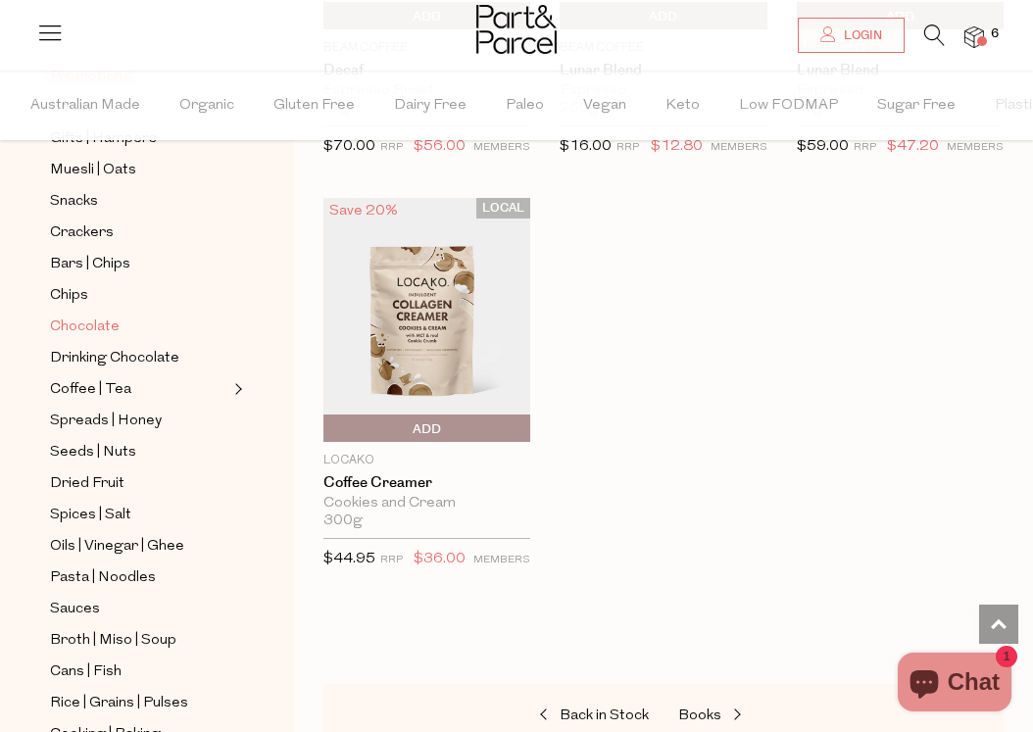
scroll to position [284, 0]
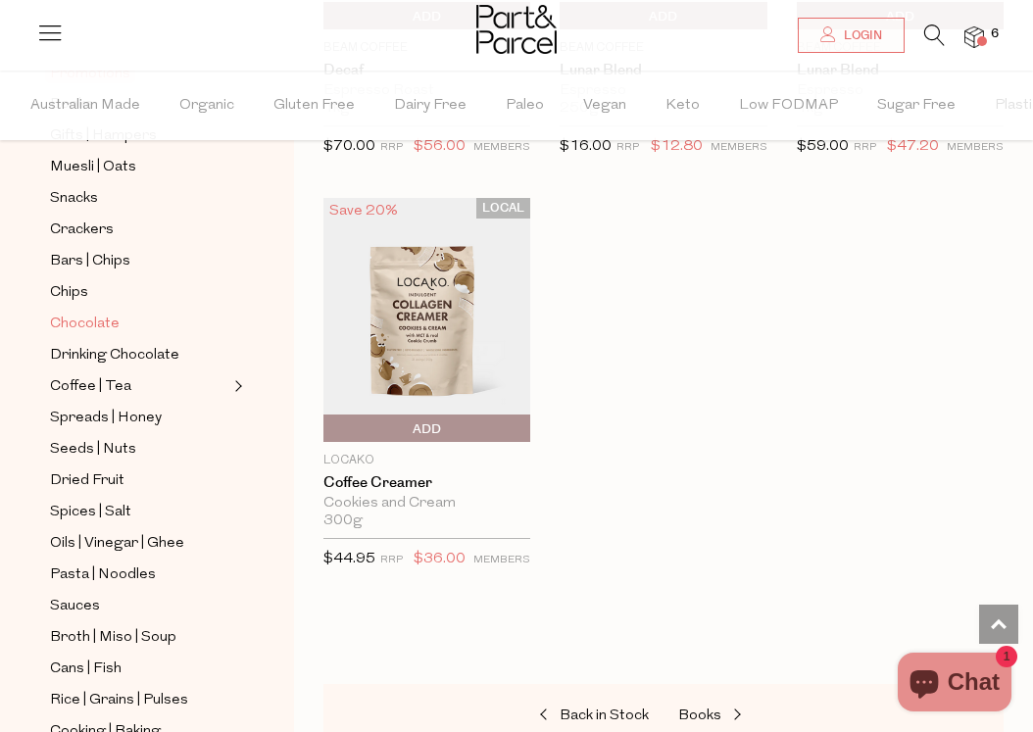
click at [92, 321] on span "Chocolate" at bounding box center [85, 325] width 70 height 24
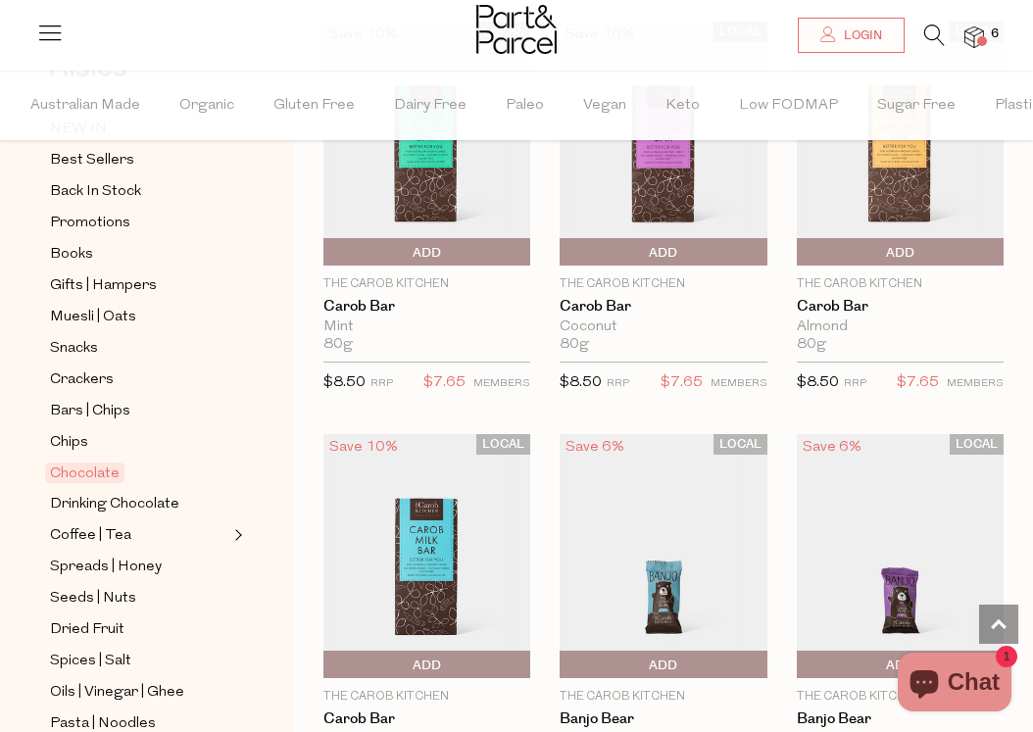
scroll to position [6077, 0]
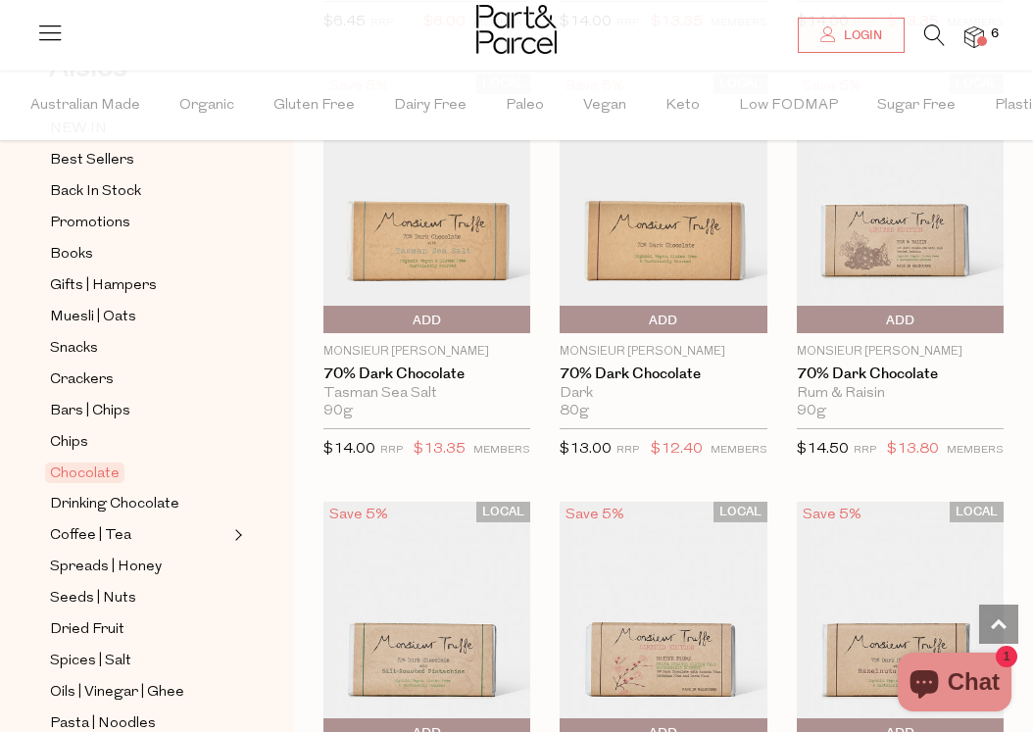
scroll to position [3873, 0]
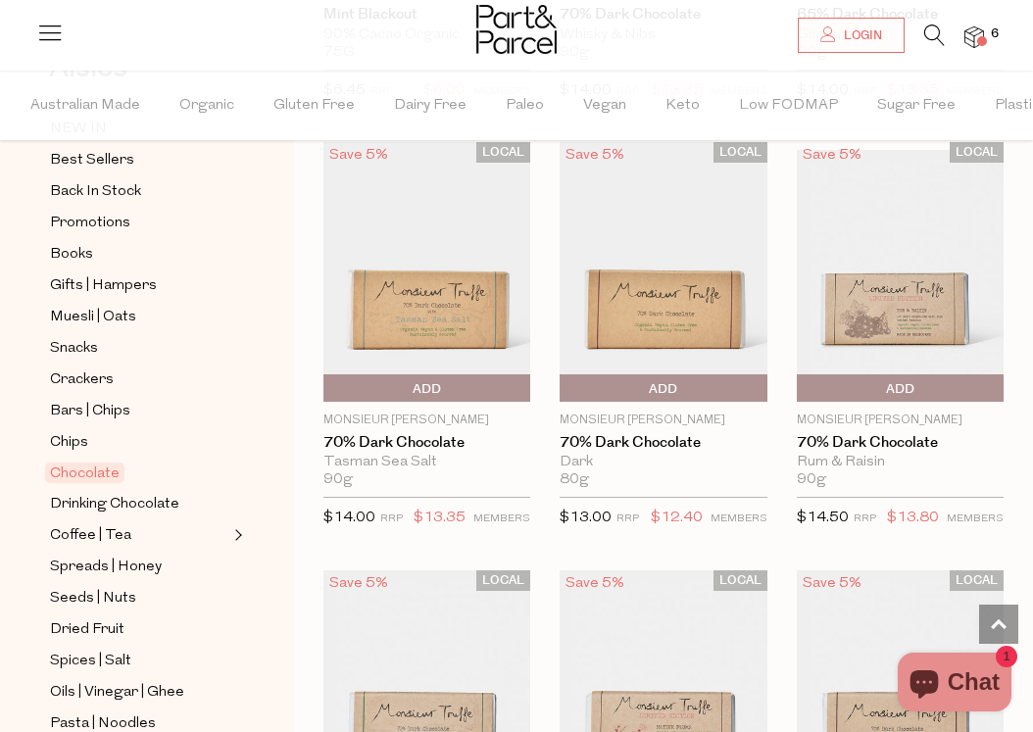
click at [975, 32] on img at bounding box center [974, 37] width 20 height 23
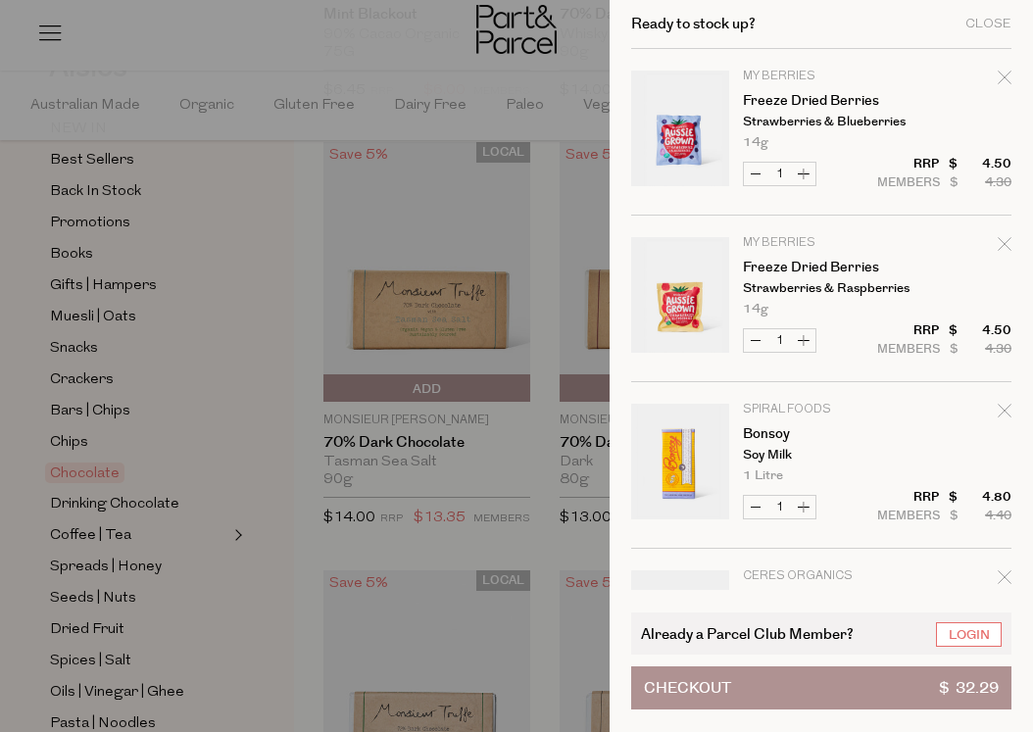
click at [446, 188] on div at bounding box center [516, 366] width 1033 height 732
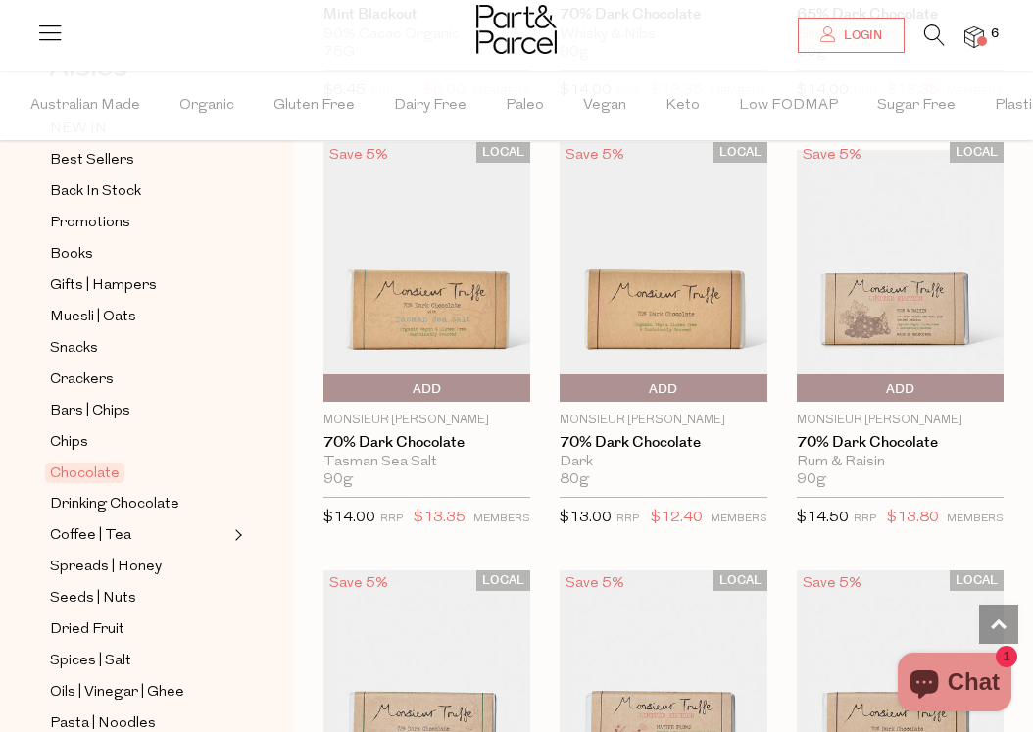
click at [43, 29] on icon at bounding box center [49, 32] width 27 height 27
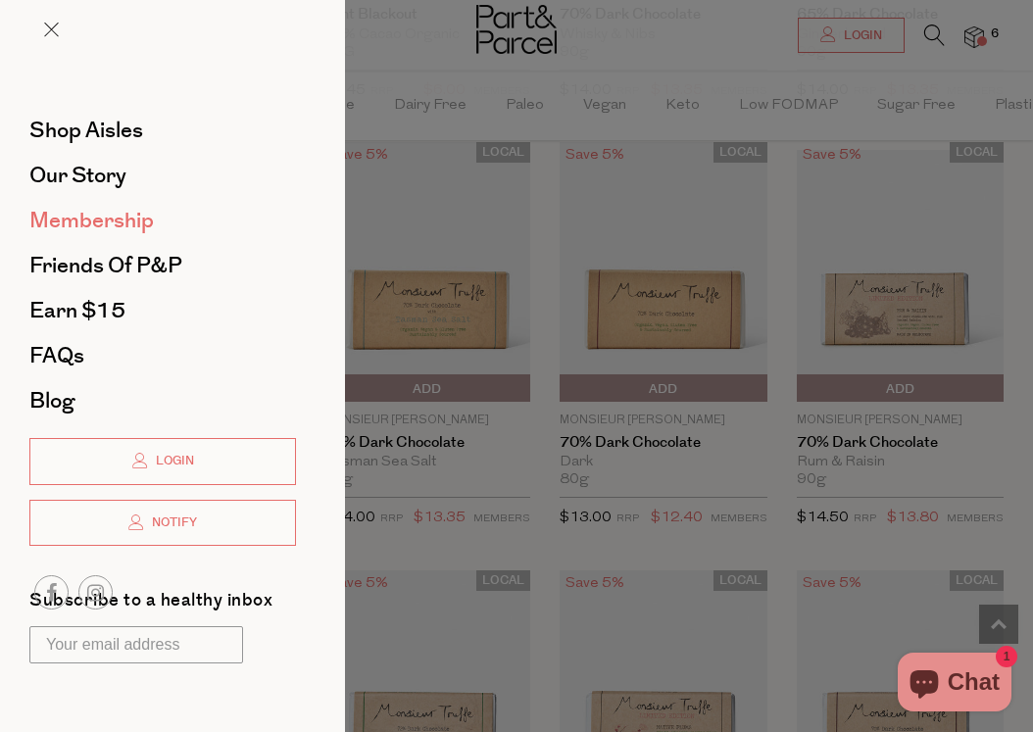
click at [92, 216] on span "Membership" at bounding box center [91, 220] width 124 height 31
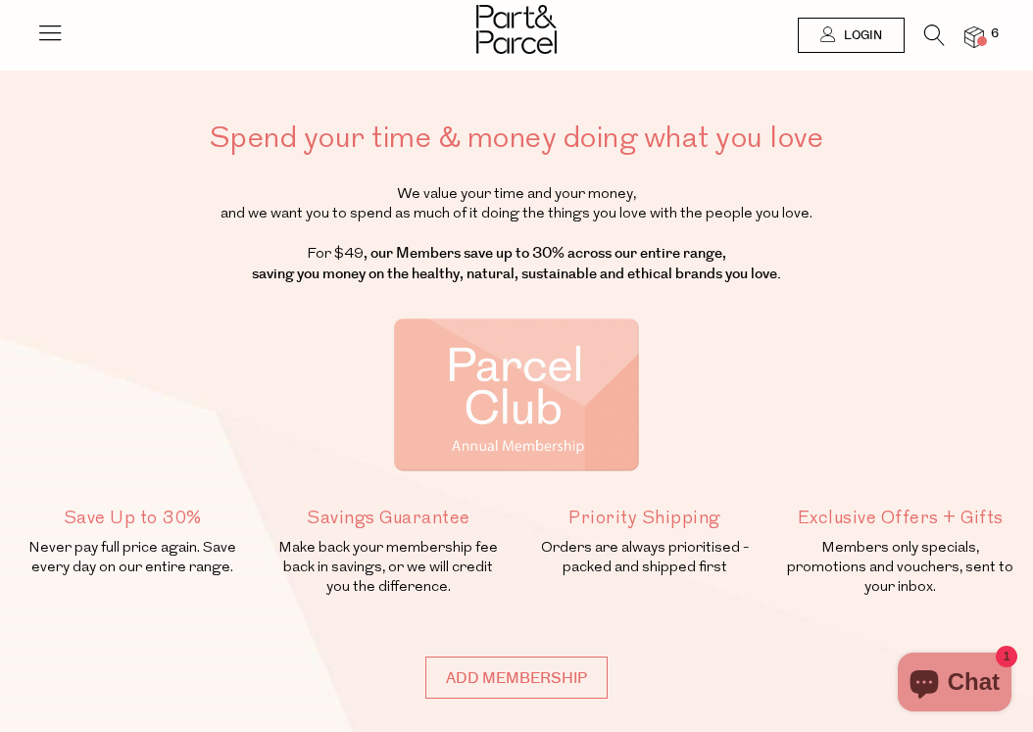
click at [979, 33] on img at bounding box center [974, 37] width 20 height 23
